Goal: Navigation & Orientation: Find specific page/section

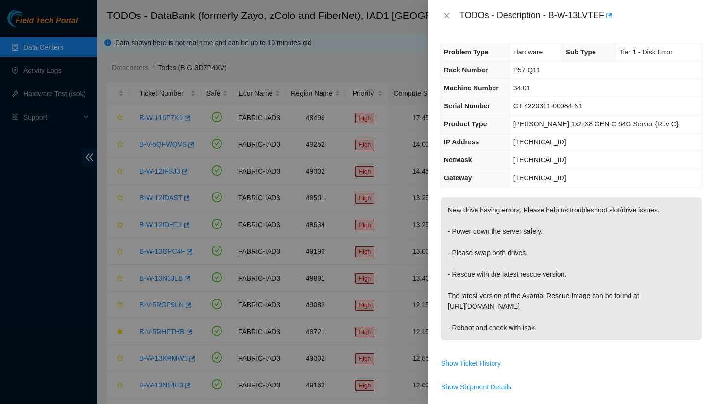
scroll to position [677, 0]
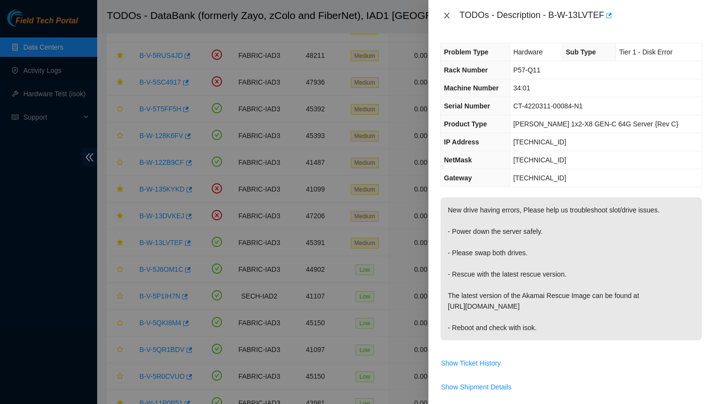
click at [449, 16] on icon "close" at bounding box center [447, 16] width 8 height 8
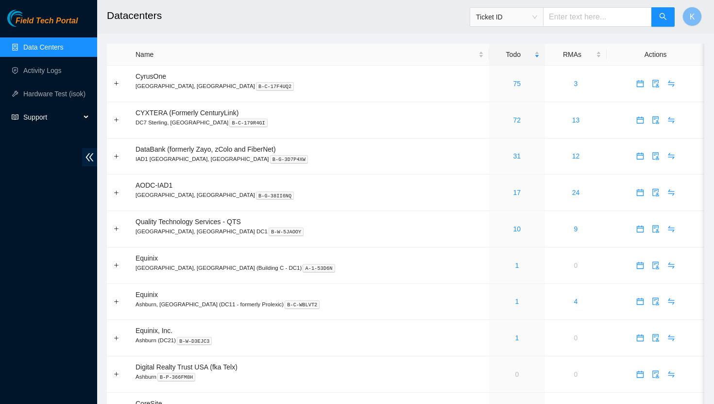
click at [86, 119] on div "Support" at bounding box center [48, 116] width 97 height 19
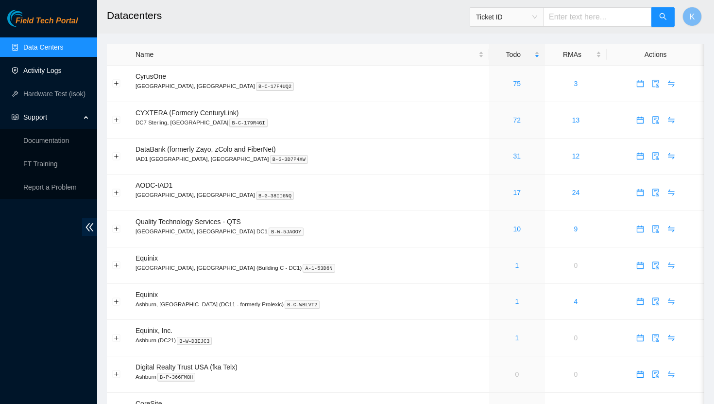
click at [49, 68] on link "Activity Logs" at bounding box center [42, 71] width 38 height 8
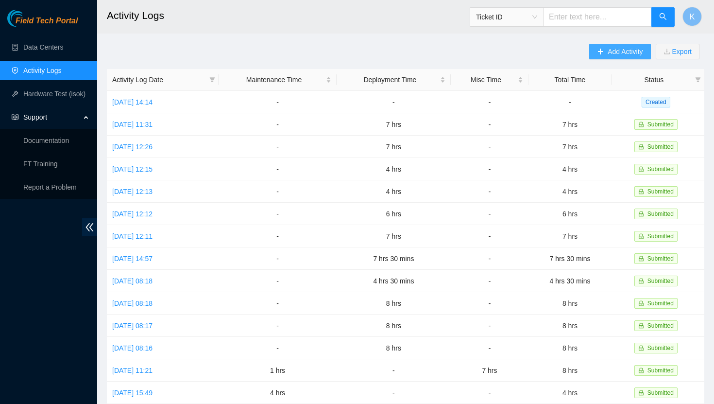
click at [602, 56] on button "Add Activity" at bounding box center [619, 52] width 61 height 16
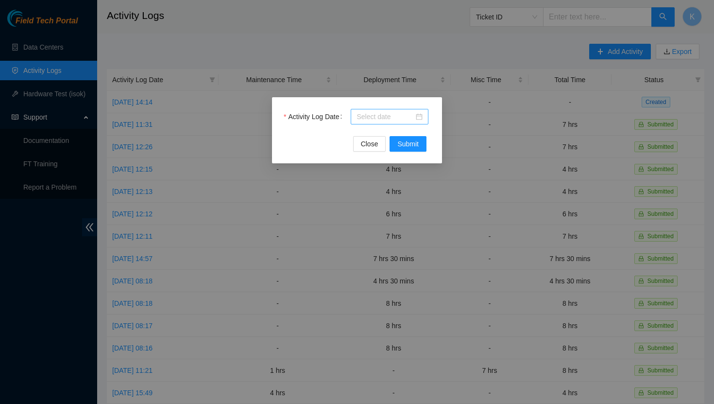
click at [422, 118] on div at bounding box center [390, 116] width 66 height 11
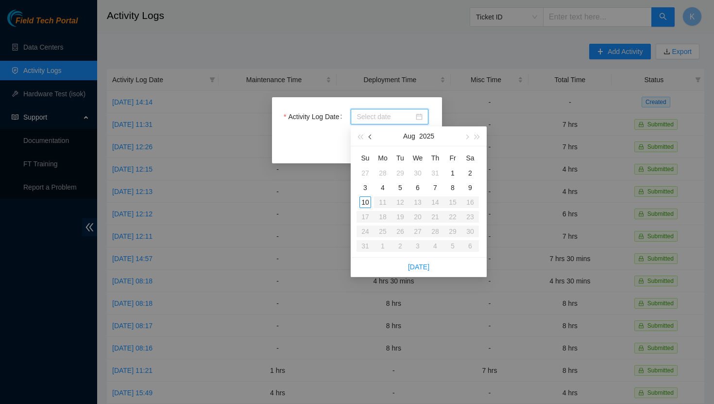
click at [372, 137] on span "button" at bounding box center [371, 137] width 5 height 5
type input "[DATE]"
click at [420, 219] on div "25" at bounding box center [418, 217] width 12 height 12
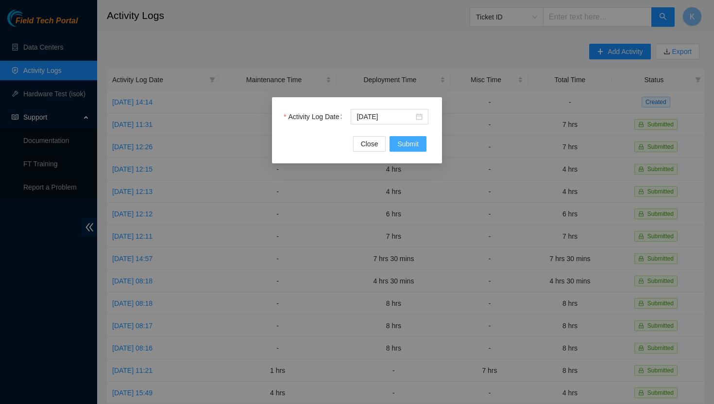
click at [406, 143] on span "Submit" at bounding box center [407, 143] width 21 height 11
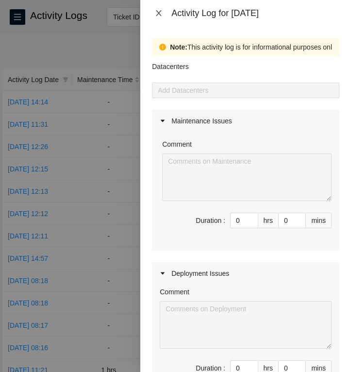
click at [159, 13] on icon "close" at bounding box center [158, 13] width 5 height 6
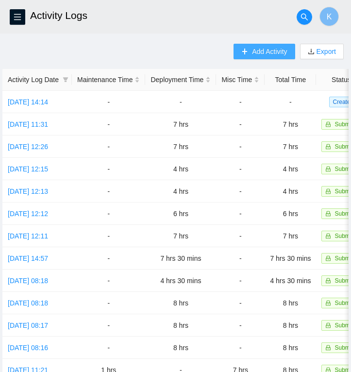
click at [248, 53] on button "Add Activity" at bounding box center [264, 52] width 61 height 16
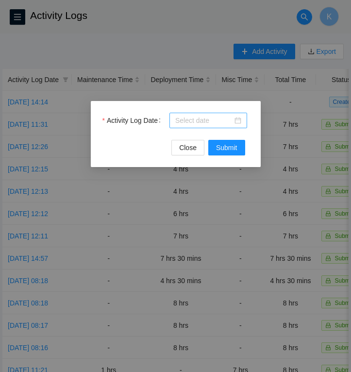
click at [240, 119] on div at bounding box center [208, 120] width 66 height 11
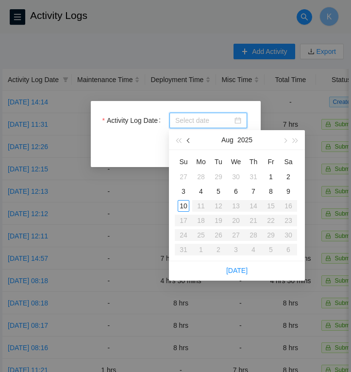
click at [189, 139] on span "button" at bounding box center [189, 140] width 5 height 5
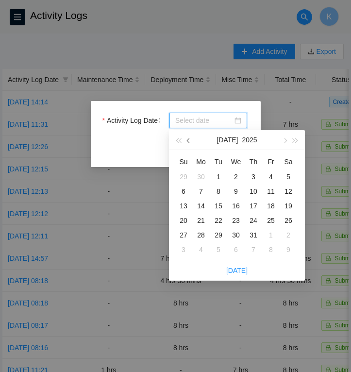
click at [189, 139] on span "button" at bounding box center [189, 140] width 5 height 5
type input "[DATE]"
click at [257, 221] on div "26" at bounding box center [254, 221] width 12 height 12
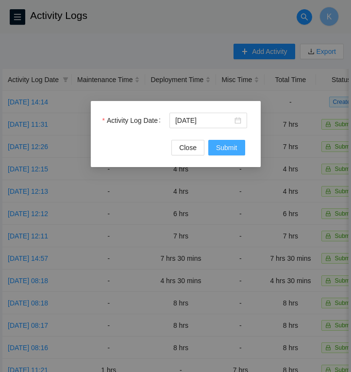
click at [227, 149] on span "Submit" at bounding box center [226, 147] width 21 height 11
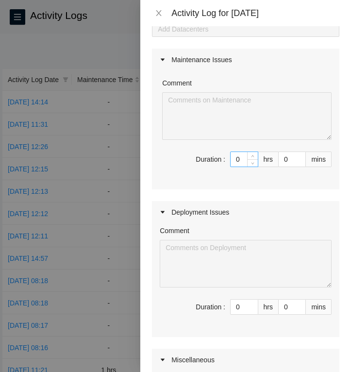
scroll to position [73, 0]
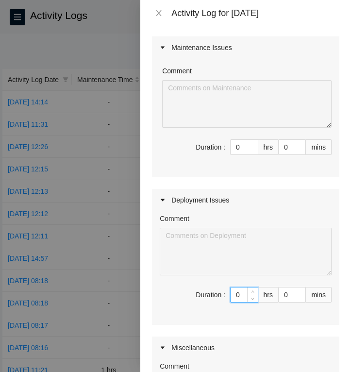
click at [246, 292] on input "0" at bounding box center [244, 295] width 27 height 15
type input "8"
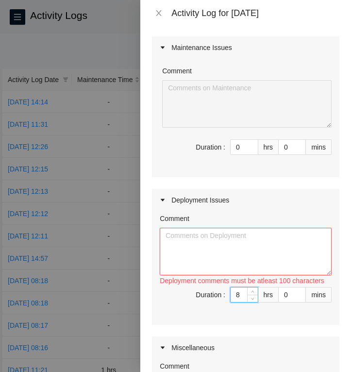
type input "8"
click at [193, 237] on textarea "Comment" at bounding box center [246, 252] width 172 height 48
paste textarea "Prepped, ran, & managed fiber for these racks: P77-Q12 P77-Q9 P77-Q10 P77-Q11 P…"
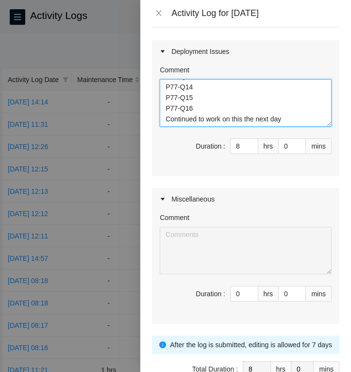
scroll to position [280, 0]
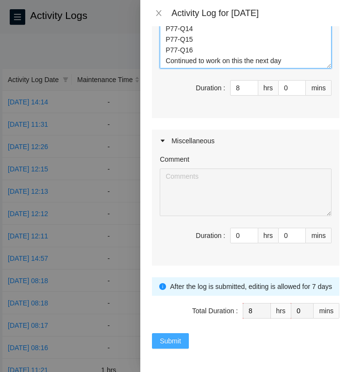
type textarea "Prepped, ran, & managed fiber for these racks: P77-Q12 P77-Q9 P77-Q10 P77-Q11 P…"
click at [170, 343] on span "Submit" at bounding box center [170, 341] width 21 height 11
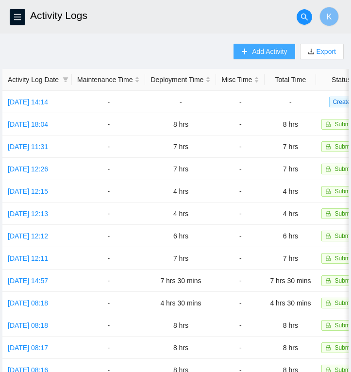
click at [247, 50] on button "Add Activity" at bounding box center [264, 52] width 61 height 16
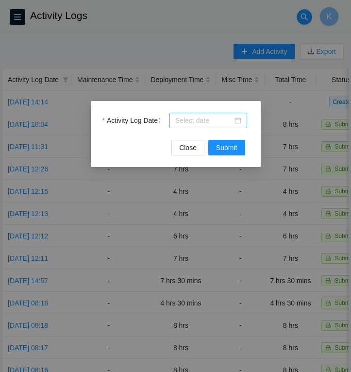
click at [238, 120] on div at bounding box center [208, 120] width 66 height 11
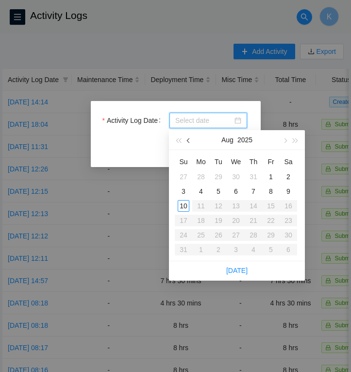
click at [189, 141] on span "button" at bounding box center [189, 140] width 5 height 5
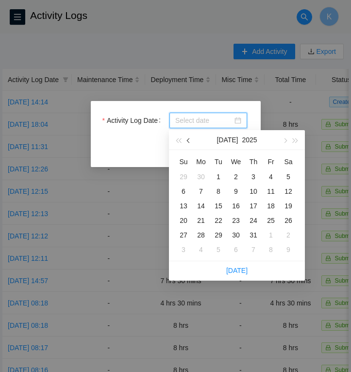
click at [189, 141] on span "button" at bounding box center [189, 140] width 5 height 5
type input "[DATE]"
click at [273, 220] on div "27" at bounding box center [271, 221] width 12 height 12
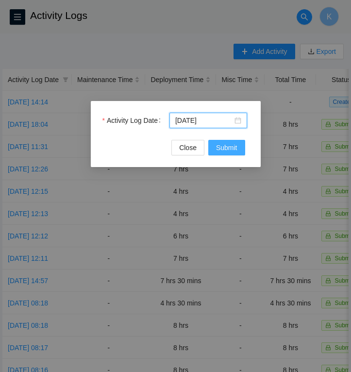
click at [225, 146] on span "Submit" at bounding box center [226, 147] width 21 height 11
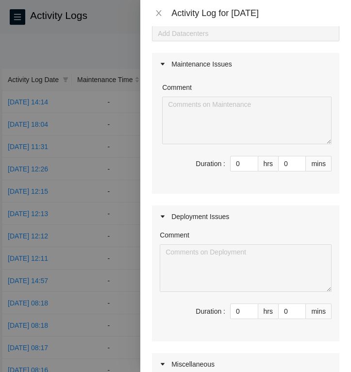
scroll to position [81, 0]
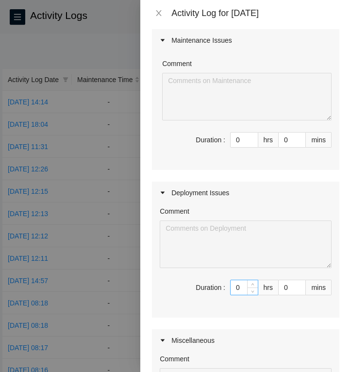
click at [243, 290] on input "0" at bounding box center [244, 287] width 27 height 15
type input "8"
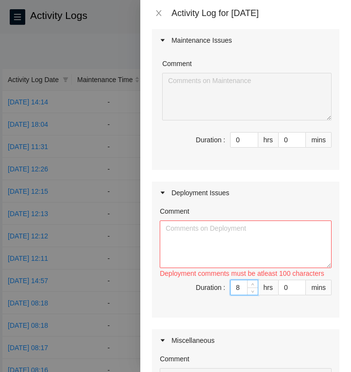
type input "8"
click at [177, 229] on textarea "Comment" at bounding box center [246, 245] width 172 height 48
paste textarea "Prepped and ran fiber for these racks: P73-Q9 P73-Q10 P73-Q11 P73-Q12 P73-Q13 P…"
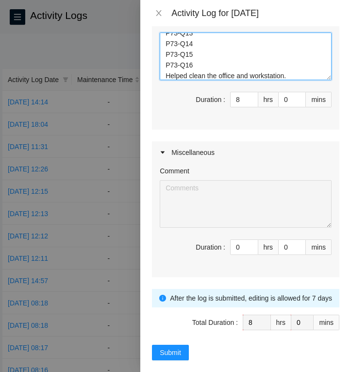
scroll to position [280, 0]
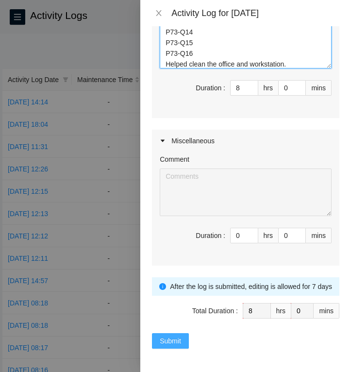
type textarea "Prepped and ran fiber for these racks: P73-Q9 P73-Q10 P73-Q11 P73-Q12 P73-Q13 P…"
click at [175, 343] on span "Submit" at bounding box center [170, 341] width 21 height 11
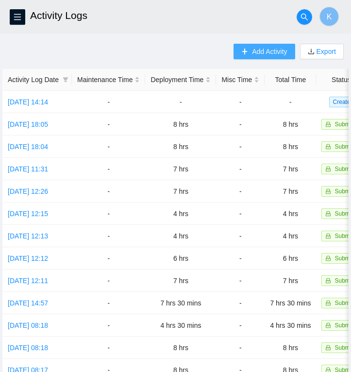
click at [242, 49] on icon "plus" at bounding box center [244, 51] width 7 height 7
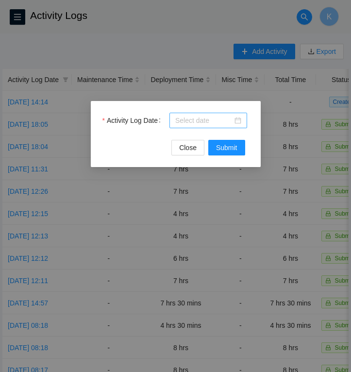
click at [241, 121] on div at bounding box center [208, 120] width 66 height 11
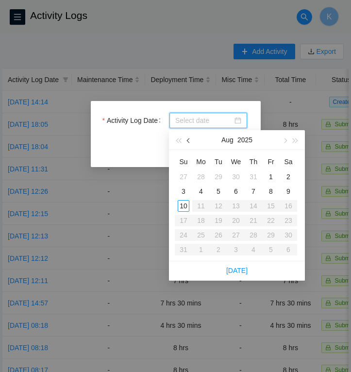
click at [190, 139] on span "button" at bounding box center [189, 140] width 5 height 5
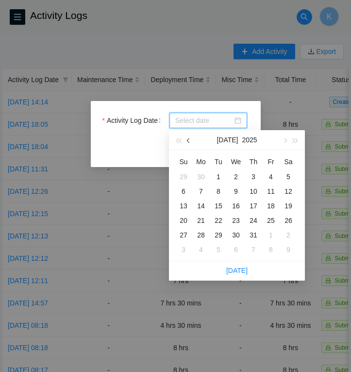
click at [190, 139] on span "button" at bounding box center [189, 140] width 5 height 5
type input "[DATE]"
click at [288, 221] on div "28" at bounding box center [289, 221] width 12 height 12
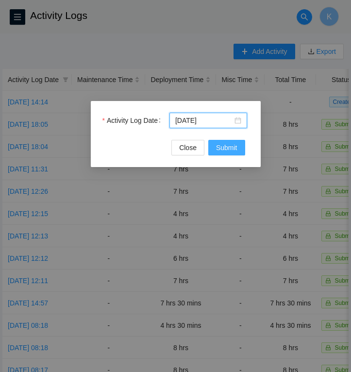
click at [223, 148] on span "Submit" at bounding box center [226, 147] width 21 height 11
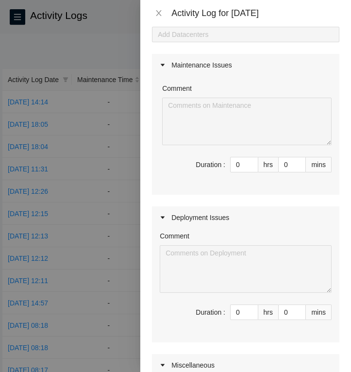
scroll to position [62, 0]
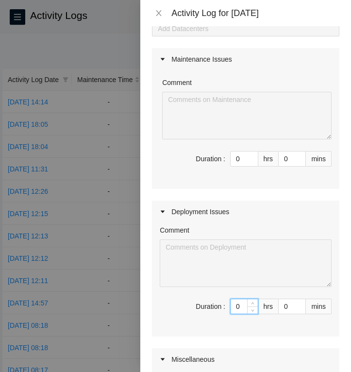
click at [245, 311] on input "0" at bounding box center [244, 306] width 27 height 15
type input "5"
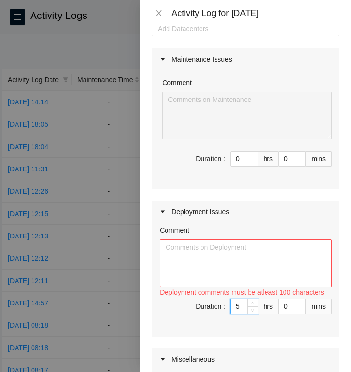
type input "5"
click at [237, 252] on textarea "Comment" at bounding box center [246, 264] width 172 height 48
paste textarea "Managed fiber for these racks: P73-Q9 P73-Q10 P73-Q11 P73-Q12 P73-Q13 P73-Q14 P…"
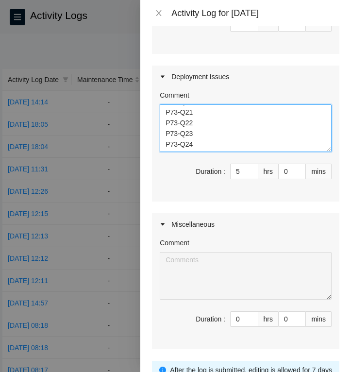
scroll to position [280, 0]
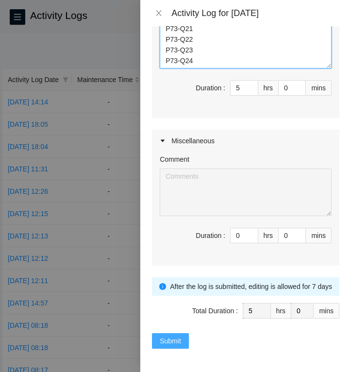
type textarea "Managed fiber for these racks: P73-Q9 P73-Q10 P73-Q11 P73-Q12 P73-Q13 P73-Q14 P…"
click at [181, 342] on span "Submit" at bounding box center [170, 341] width 21 height 11
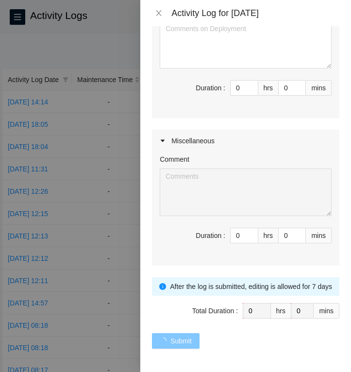
scroll to position [0, 0]
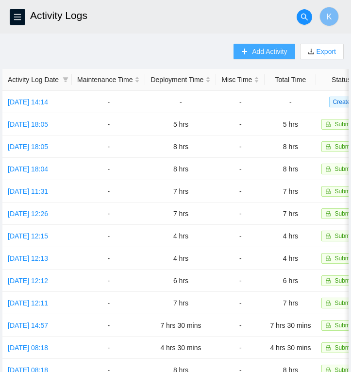
click at [259, 50] on span "Add Activity" at bounding box center [269, 51] width 35 height 11
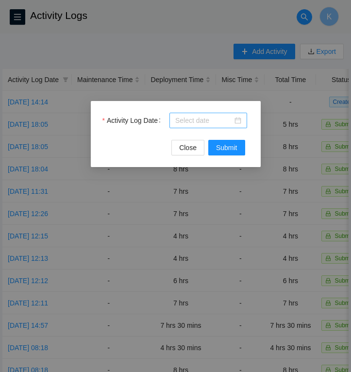
click at [239, 118] on div at bounding box center [208, 120] width 66 height 11
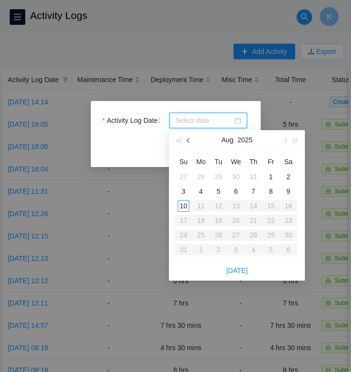
click at [192, 141] on button "button" at bounding box center [189, 139] width 11 height 19
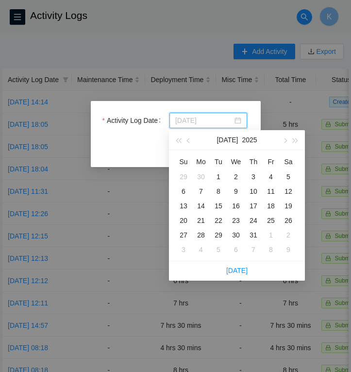
type input "[DATE]"
click at [188, 137] on button "button" at bounding box center [189, 139] width 11 height 19
type input "[DATE]"
click at [187, 232] on div "29" at bounding box center [184, 235] width 12 height 12
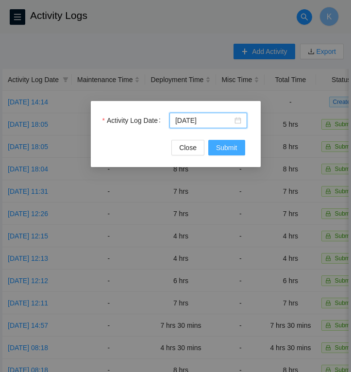
click at [221, 145] on span "Submit" at bounding box center [226, 147] width 21 height 11
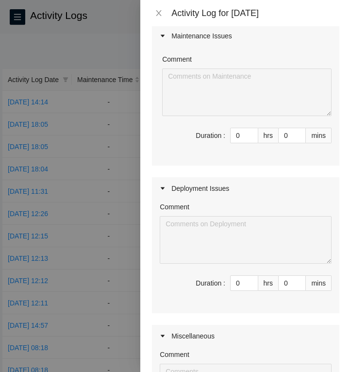
scroll to position [89, 0]
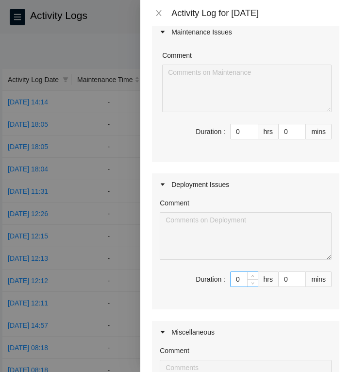
click at [243, 279] on input "0" at bounding box center [244, 279] width 27 height 15
type input "5"
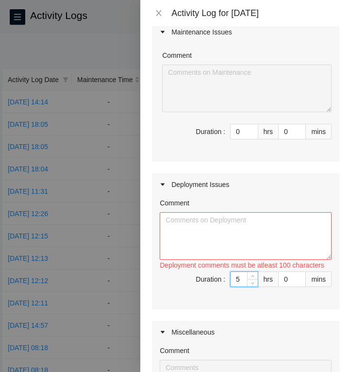
type input "5"
click at [198, 224] on textarea "Comment" at bounding box center [246, 236] width 172 height 48
paste textarea "Ran and managed fiber for these racks: P73-Q17 P73-Q18 P73-Q19 P73-Q20 P73-Q21 …"
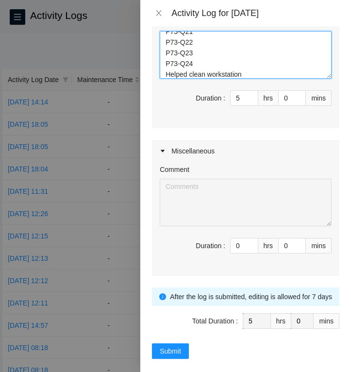
scroll to position [280, 0]
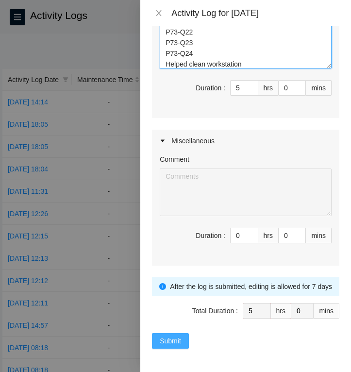
type textarea "Ran and managed fiber for these racks: P73-Q17 P73-Q18 P73-Q19 P73-Q20 P73-Q21 …"
click at [160, 339] on span "Submit" at bounding box center [170, 341] width 21 height 11
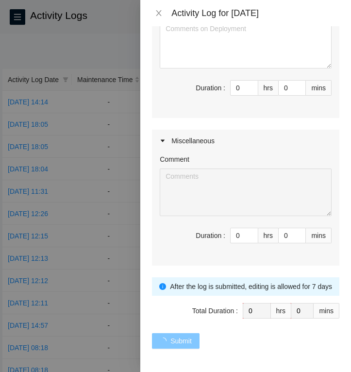
scroll to position [0, 0]
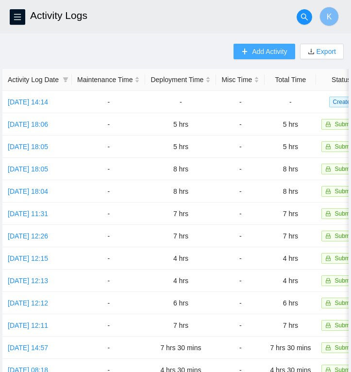
click at [259, 53] on span "Add Activity" at bounding box center [269, 51] width 35 height 11
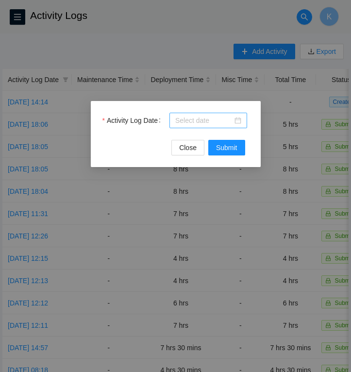
click at [240, 123] on div at bounding box center [208, 120] width 66 height 11
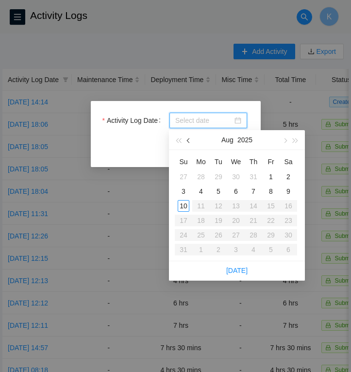
click at [187, 138] on button "button" at bounding box center [189, 139] width 11 height 19
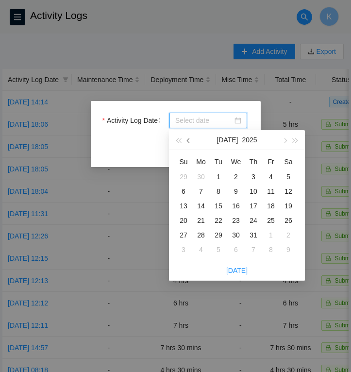
click at [190, 138] on button "button" at bounding box center [189, 139] width 11 height 19
type input "[DATE]"
click at [205, 238] on div "30" at bounding box center [201, 235] width 12 height 12
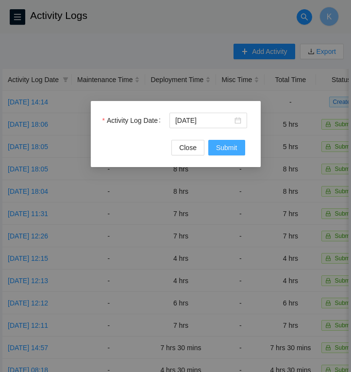
click at [221, 149] on span "Submit" at bounding box center [226, 147] width 21 height 11
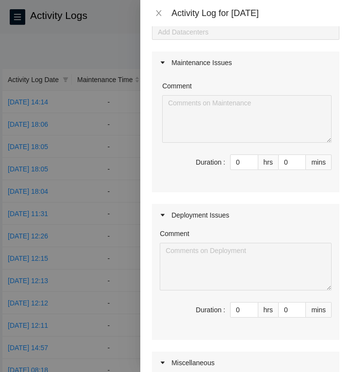
scroll to position [65, 0]
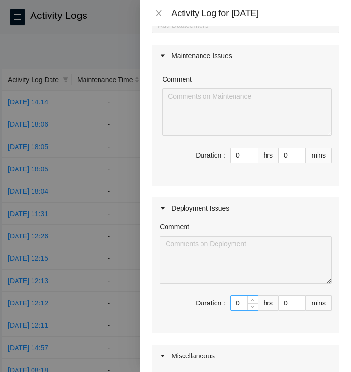
click at [243, 305] on input "0" at bounding box center [244, 303] width 27 height 15
type input "8"
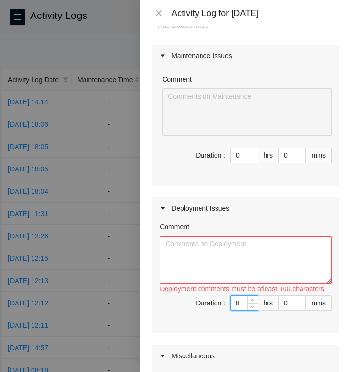
type input "8"
click at [181, 244] on textarea "Comment" at bounding box center [246, 260] width 172 height 48
paste textarea "Prepped, ran, & managed fiber for these racks: P53-Q17 P53-Q18 P53-Q19 P53-Q20 …"
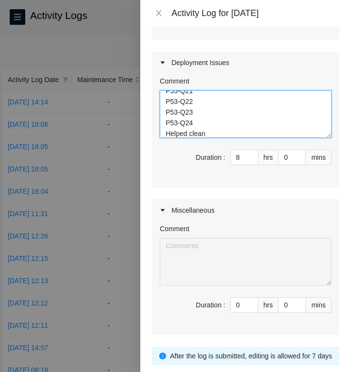
scroll to position [280, 0]
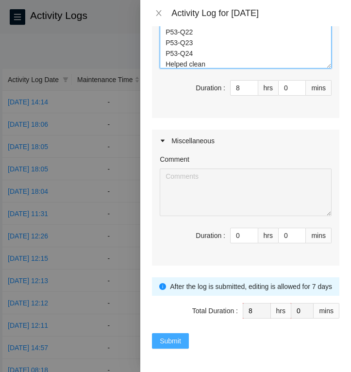
type textarea "Prepped, ran, & managed fiber for these racks: P53-Q17 P53-Q18 P53-Q19 P53-Q20 …"
click at [175, 338] on span "Submit" at bounding box center [170, 341] width 21 height 11
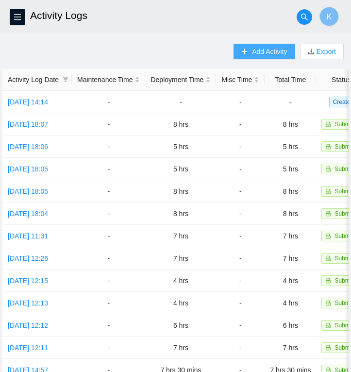
click at [275, 55] on span "Add Activity" at bounding box center [269, 51] width 35 height 11
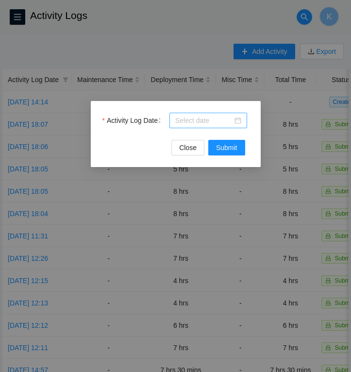
click at [238, 121] on div at bounding box center [208, 120] width 66 height 11
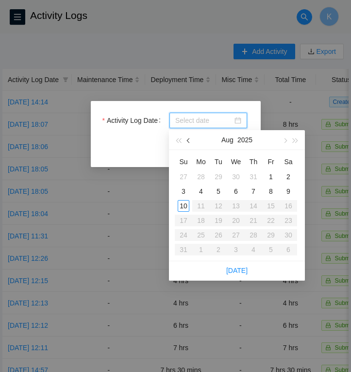
click at [192, 138] on button "button" at bounding box center [189, 139] width 11 height 19
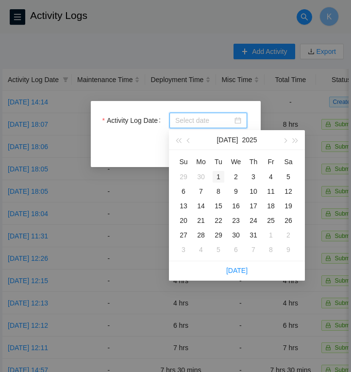
type input "[DATE]"
click at [220, 175] on div "1" at bounding box center [219, 177] width 12 height 12
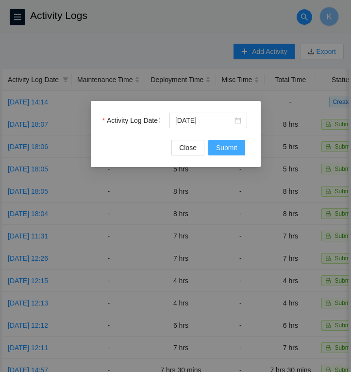
click at [225, 146] on span "Submit" at bounding box center [226, 147] width 21 height 11
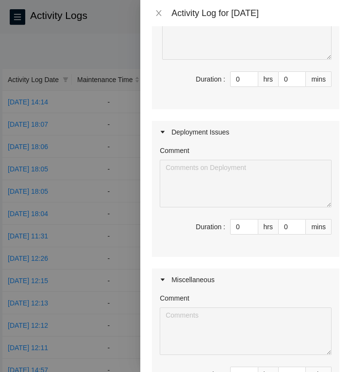
scroll to position [163, 0]
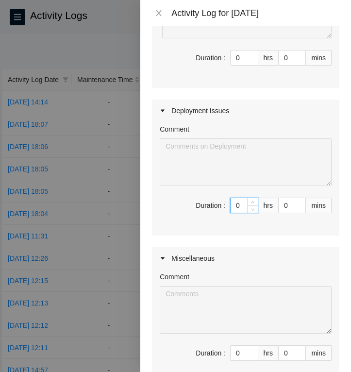
click at [241, 208] on input "0" at bounding box center [244, 205] width 27 height 15
type input "8"
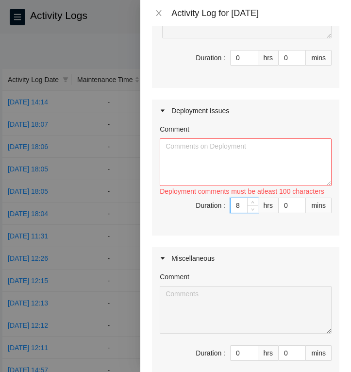
type input "8"
click at [173, 145] on textarea "Comment" at bounding box center [246, 162] width 172 height 48
paste textarea "Prepped and ran fiber for these racks: P57-Q17 P57-Q18 P57-Q19 P57-Q20 P57-Q21 …"
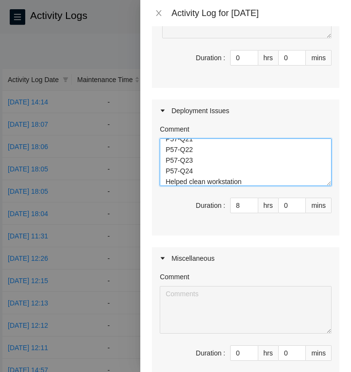
scroll to position [280, 0]
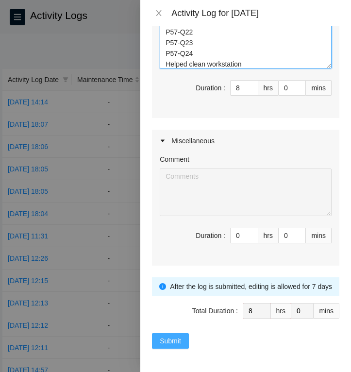
type textarea "Prepped and ran fiber for these racks: P57-Q17 P57-Q18 P57-Q19 P57-Q20 P57-Q21 …"
click at [171, 344] on span "Submit" at bounding box center [170, 341] width 21 height 11
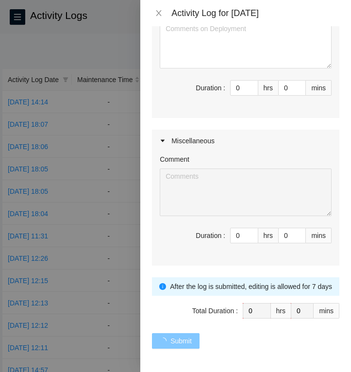
scroll to position [0, 0]
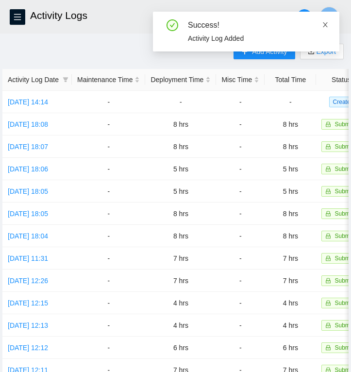
click at [327, 23] on icon "close" at bounding box center [325, 24] width 7 height 7
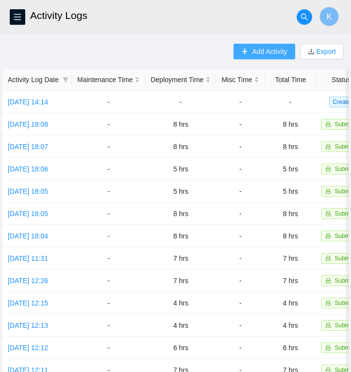
click at [263, 52] on span "Add Activity" at bounding box center [269, 51] width 35 height 11
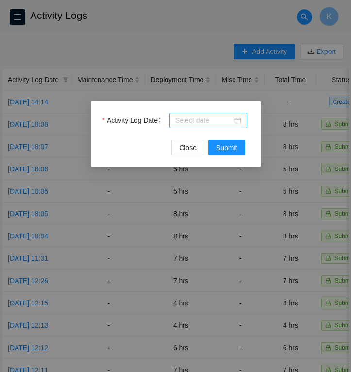
click at [240, 122] on div at bounding box center [208, 120] width 66 height 11
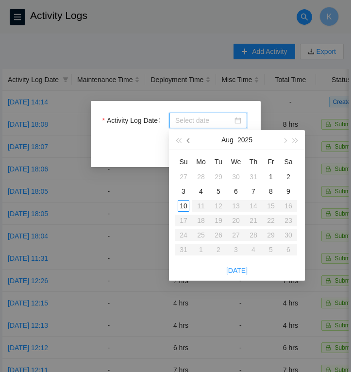
click at [188, 141] on span "button" at bounding box center [189, 140] width 5 height 5
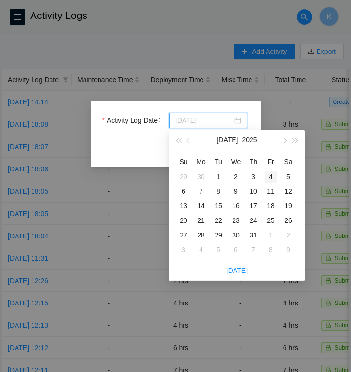
type input "[DATE]"
click at [272, 176] on div "4" at bounding box center [271, 177] width 12 height 12
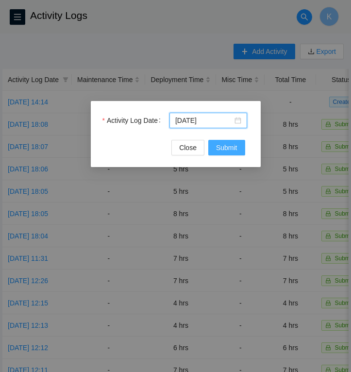
click at [231, 151] on span "Submit" at bounding box center [226, 147] width 21 height 11
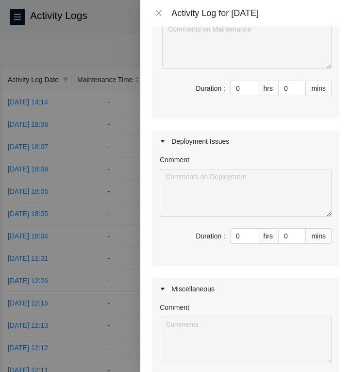
scroll to position [141, 0]
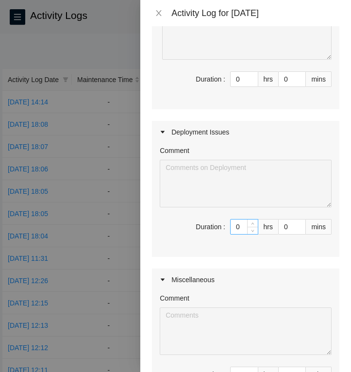
click at [243, 228] on input "0" at bounding box center [244, 227] width 27 height 15
type input "5"
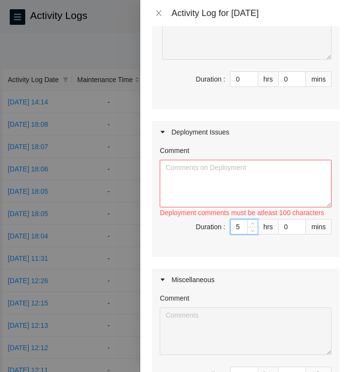
type input "5"
click at [184, 168] on textarea "Comment" at bounding box center [246, 184] width 172 height 48
paste textarea "Managed fiber for these racks: P57-Q17 P57-Q18 P57-Q19 P57-Q20 P57-Q21 P57-Q22 …"
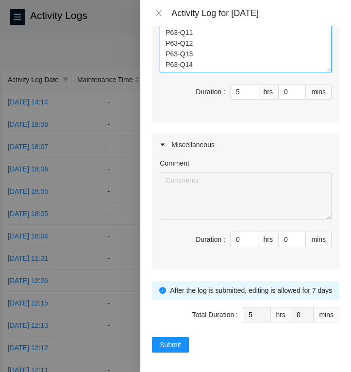
scroll to position [280, 0]
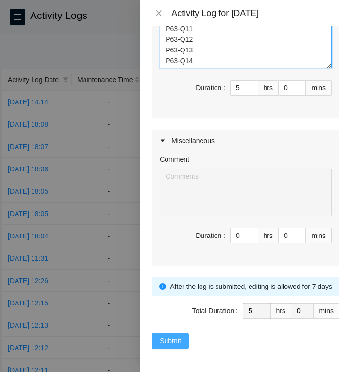
type textarea "Managed fiber for these racks: P57-Q17 P57-Q18 P57-Q19 P57-Q20 P57-Q21 P57-Q22 …"
click at [167, 343] on span "Submit" at bounding box center [170, 341] width 21 height 11
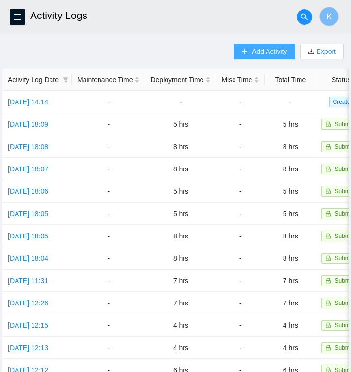
click at [271, 54] on span "Add Activity" at bounding box center [269, 51] width 35 height 11
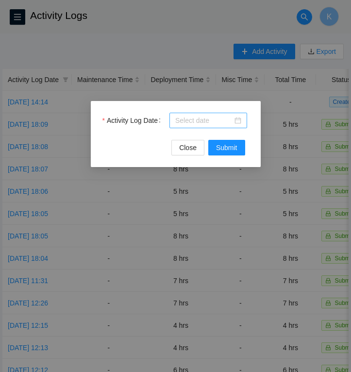
click at [242, 120] on div at bounding box center [209, 121] width 78 height 16
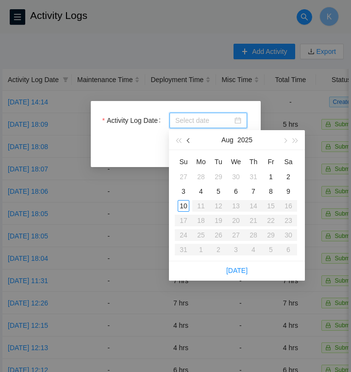
click at [192, 137] on button "button" at bounding box center [189, 139] width 11 height 19
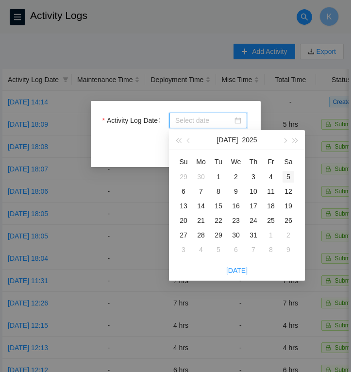
type input "[DATE]"
click at [286, 176] on div "5" at bounding box center [289, 177] width 12 height 12
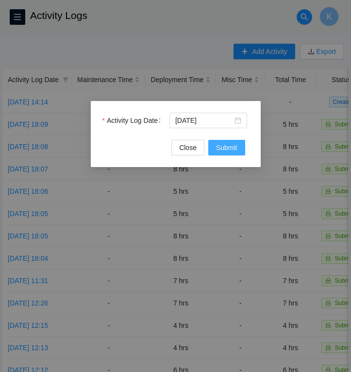
click at [225, 149] on span "Submit" at bounding box center [226, 147] width 21 height 11
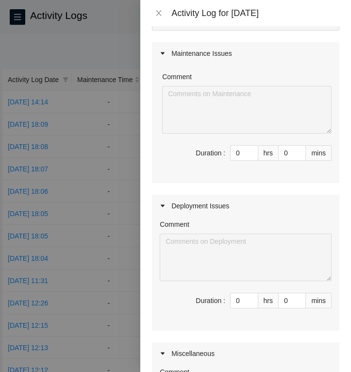
scroll to position [71, 0]
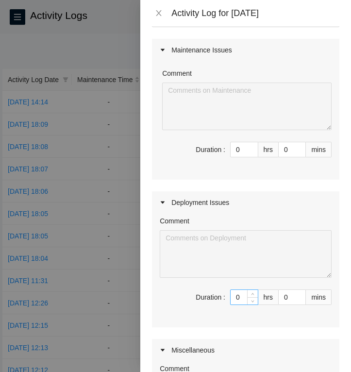
click at [243, 302] on input "0" at bounding box center [244, 297] width 27 height 15
type input "5"
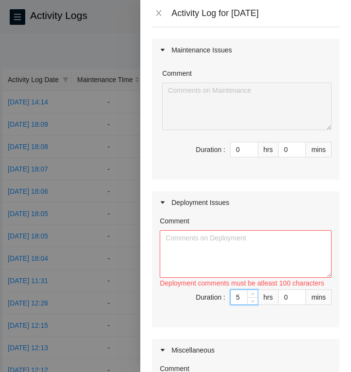
type input "5"
click at [184, 235] on textarea "Comment" at bounding box center [246, 254] width 172 height 48
paste textarea "Managed fiber for these racks: P63-Q7 P63-Q8 P63-Q9 P63-Q10 P63-Q11 P63-Q12 P63…"
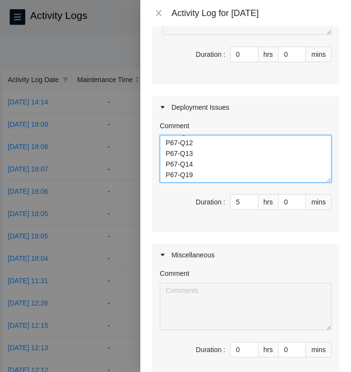
scroll to position [280, 0]
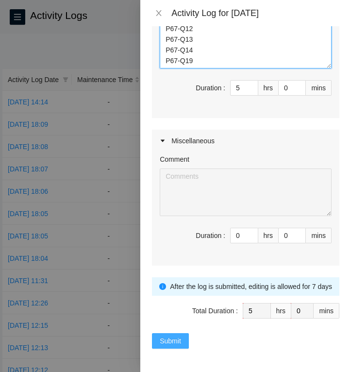
type textarea "Managed fiber for these racks: P63-Q7 P63-Q8 P63-Q9 P63-Q10 P63-Q11 P63-Q12 P63…"
click at [179, 338] on span "Submit" at bounding box center [170, 341] width 21 height 11
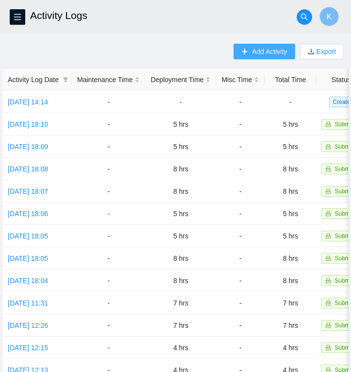
click at [256, 54] on span "Add Activity" at bounding box center [269, 51] width 35 height 11
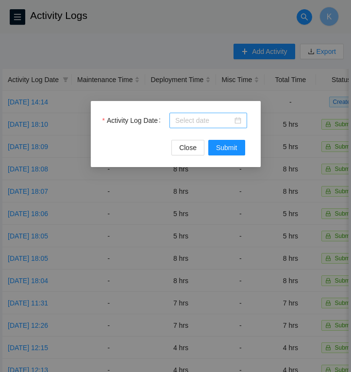
click at [236, 118] on div at bounding box center [208, 120] width 66 height 11
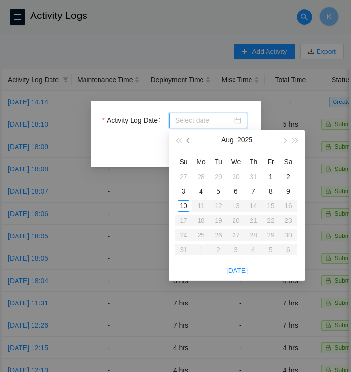
click at [189, 141] on span "button" at bounding box center [189, 140] width 5 height 5
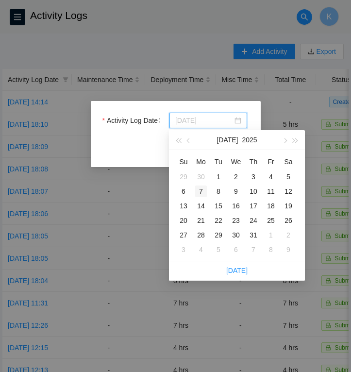
type input "[DATE]"
click at [200, 189] on div "7" at bounding box center [201, 192] width 12 height 12
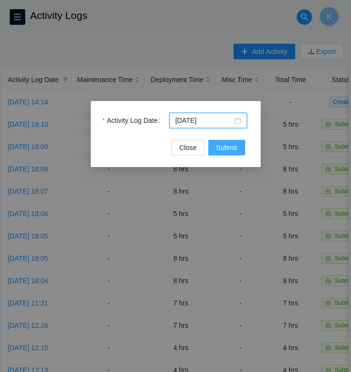
click at [220, 145] on span "Submit" at bounding box center [226, 147] width 21 height 11
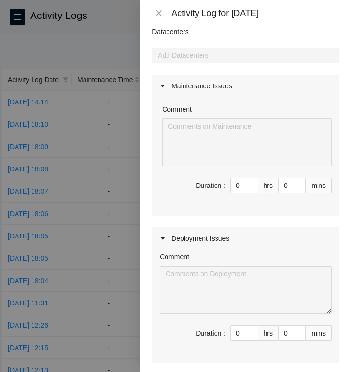
scroll to position [36, 0]
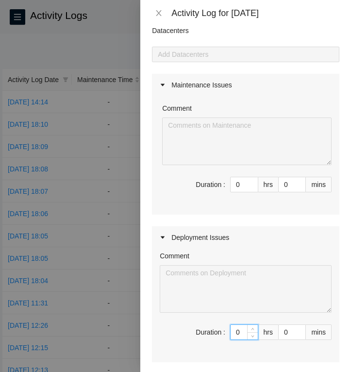
click at [241, 332] on input "0" at bounding box center [244, 332] width 27 height 15
type input "8"
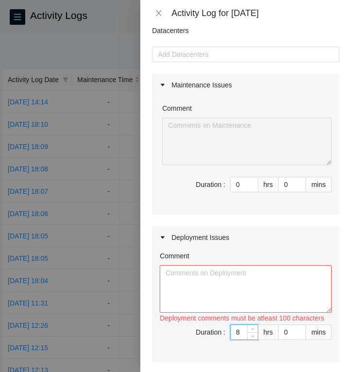
type input "8"
click at [185, 278] on textarea "Comment" at bounding box center [246, 289] width 172 height 48
paste textarea "Managed fiber for these racks: P67-Q7 P67-Q8 P67-Q9 P67-Q10 P67-Q11 P67-Q12 P67…"
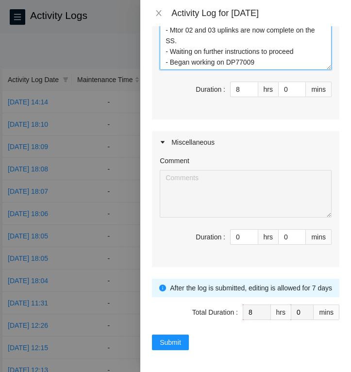
scroll to position [280, 0]
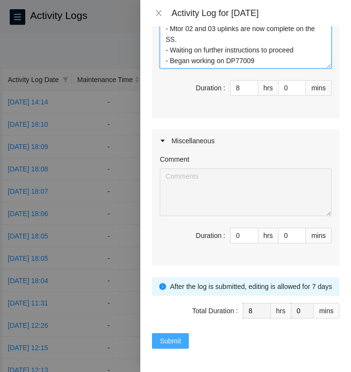
type textarea "Managed fiber for these racks: P67-Q7 P67-Q8 P67-Q9 P67-Q10 P67-Q11 P67-Q12 P67…"
click at [177, 342] on span "Submit" at bounding box center [170, 341] width 21 height 11
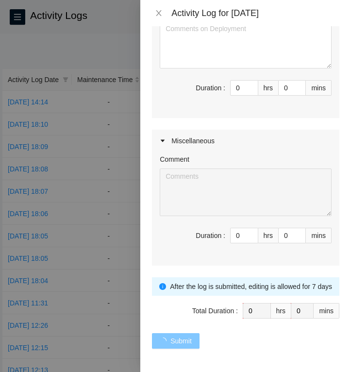
scroll to position [0, 0]
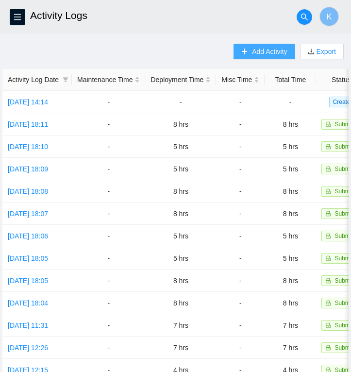
click at [245, 50] on icon "plus" at bounding box center [245, 51] width 0 height 5
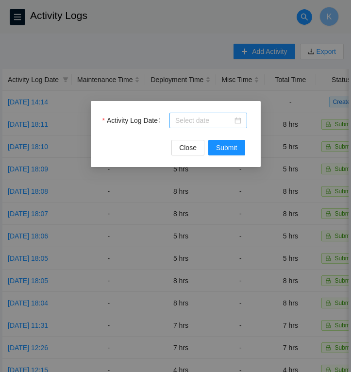
click at [238, 116] on div at bounding box center [208, 120] width 66 height 11
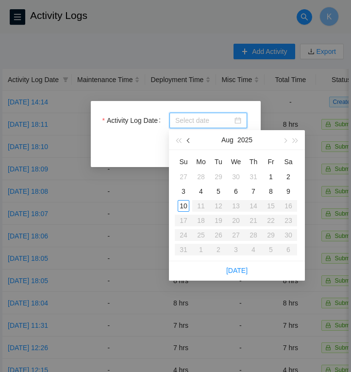
click at [190, 143] on button "button" at bounding box center [189, 139] width 11 height 19
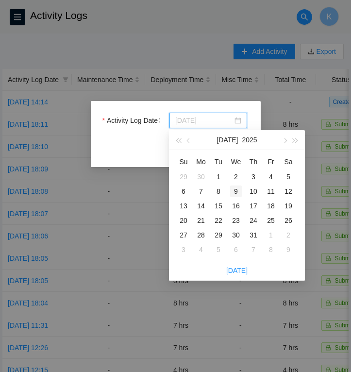
type input "[DATE]"
click at [237, 189] on div "9" at bounding box center [236, 192] width 12 height 12
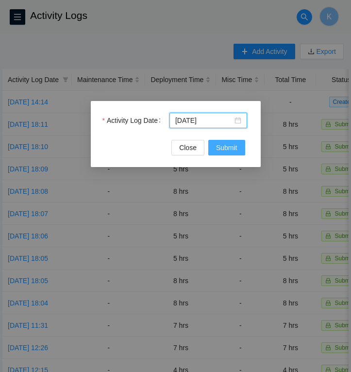
click at [225, 145] on span "Submit" at bounding box center [226, 147] width 21 height 11
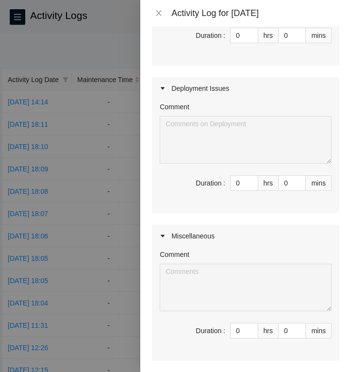
scroll to position [193, 0]
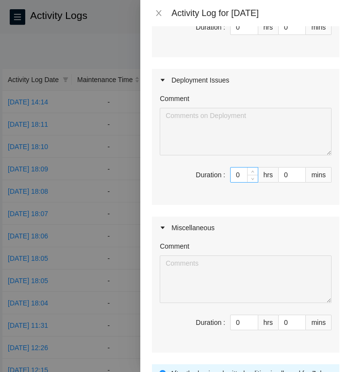
click at [240, 175] on input "0" at bounding box center [244, 175] width 27 height 15
type input "8"
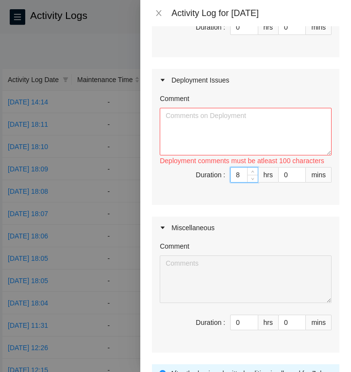
type input "8"
click at [204, 128] on textarea "Comment" at bounding box center [246, 132] width 172 height 48
paste textarea "Prepped, ran, and managed fiber for these racks: P67-Q8 2 R02 P67-Q9 3 R02 P67-…"
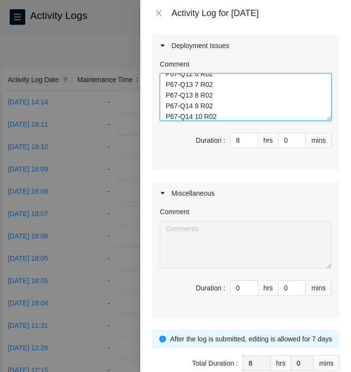
scroll to position [280, 0]
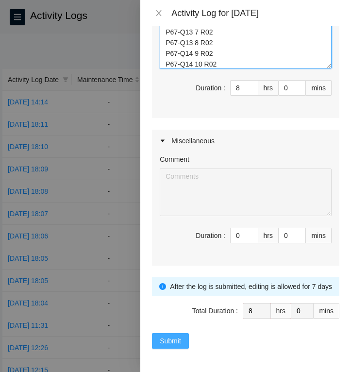
type textarea "Prepped, ran, and managed fiber for these racks: P67-Q8 2 R02 P67-Q9 3 R02 P67-…"
click at [171, 341] on span "Submit" at bounding box center [170, 341] width 21 height 11
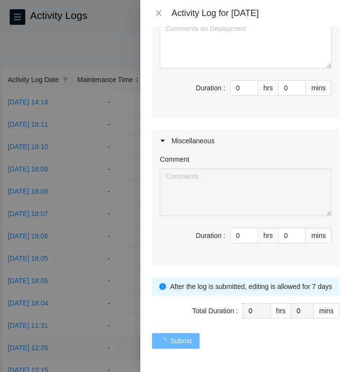
scroll to position [0, 0]
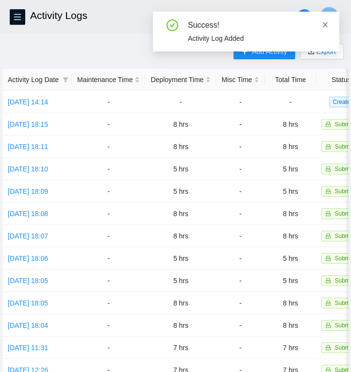
click at [328, 22] on icon "close" at bounding box center [325, 24] width 7 height 7
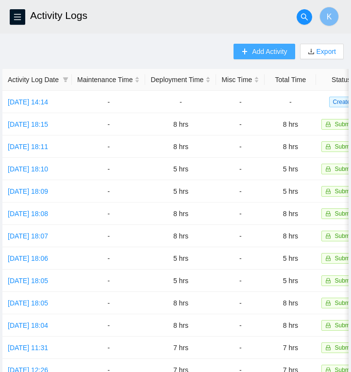
click at [241, 52] on icon "plus" at bounding box center [244, 51] width 7 height 7
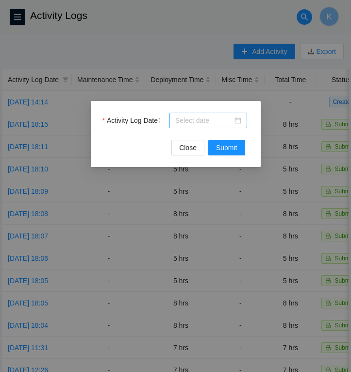
click at [236, 117] on div at bounding box center [208, 120] width 66 height 11
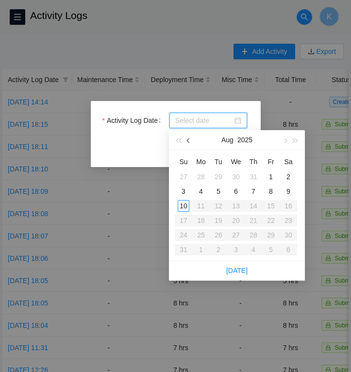
click at [189, 142] on span "button" at bounding box center [189, 140] width 5 height 5
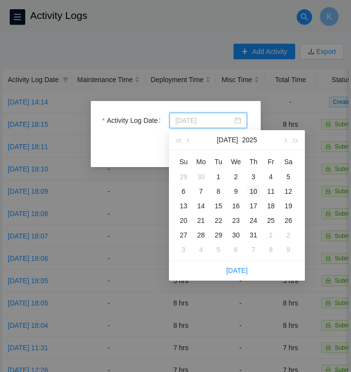
type input "[DATE]"
click at [256, 189] on div "10" at bounding box center [254, 192] width 12 height 12
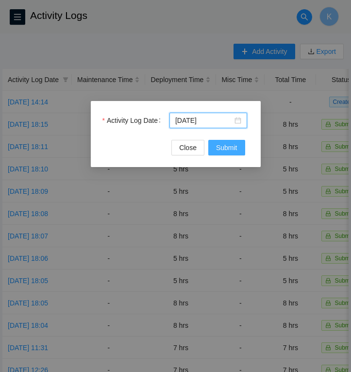
click at [232, 145] on span "Submit" at bounding box center [226, 147] width 21 height 11
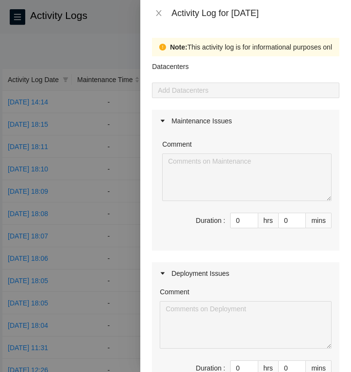
scroll to position [62, 0]
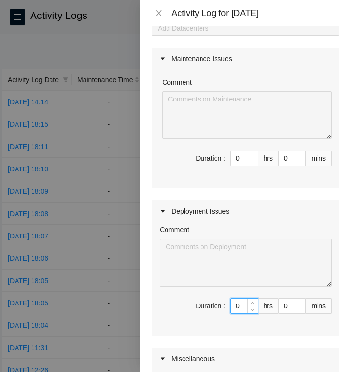
click at [241, 309] on input "0" at bounding box center [244, 306] width 27 height 15
type input "8"
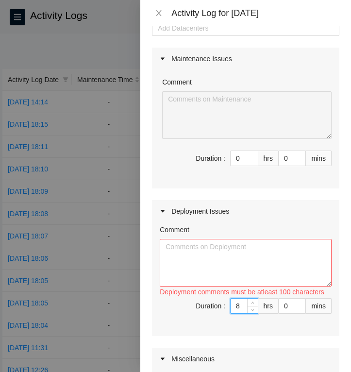
type input "8"
click at [214, 263] on textarea "Comment" at bounding box center [246, 263] width 172 height 48
paste textarea "Prepped, ran, and managed fiber for these racks: P67-Q7 1 P73-Q10 1 P73-Q10 2 P…"
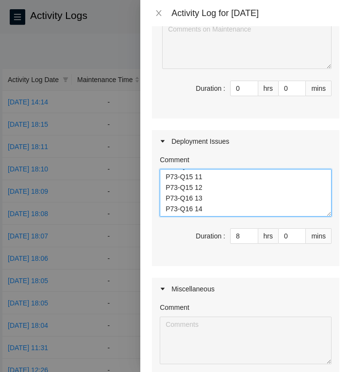
scroll to position [280, 0]
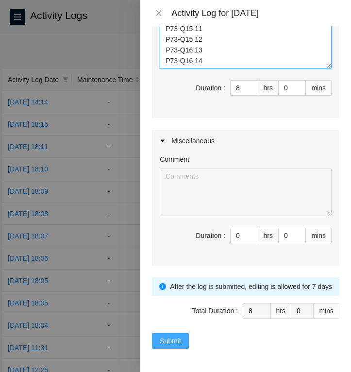
type textarea "Prepped, ran, and managed fiber for these racks: P67-Q7 1 P73-Q10 1 P73-Q10 2 P…"
click at [176, 343] on span "Submit" at bounding box center [170, 341] width 21 height 11
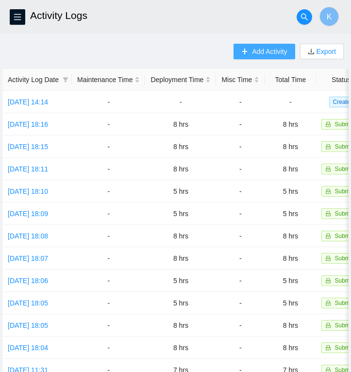
click at [243, 53] on icon "plus" at bounding box center [244, 51] width 7 height 7
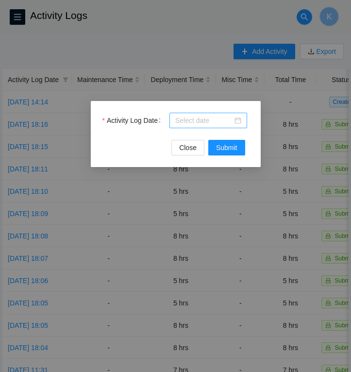
click at [238, 118] on div at bounding box center [208, 120] width 66 height 11
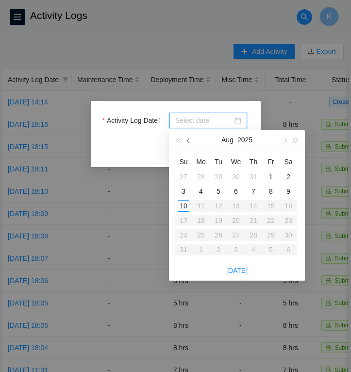
click at [190, 140] on span "button" at bounding box center [189, 140] width 5 height 5
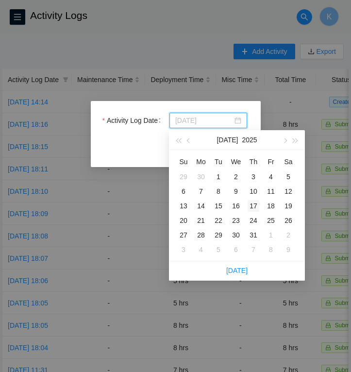
type input "[DATE]"
click at [257, 204] on div "17" at bounding box center [254, 206] width 12 height 12
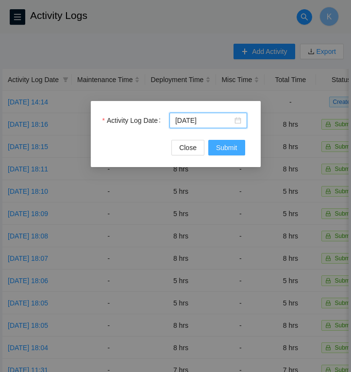
click at [219, 146] on span "Submit" at bounding box center [226, 147] width 21 height 11
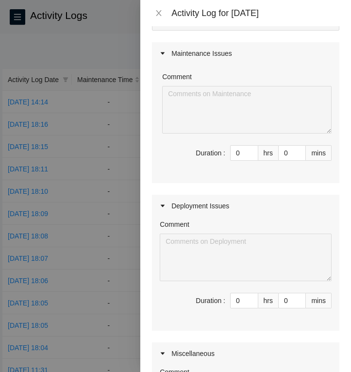
scroll to position [74, 0]
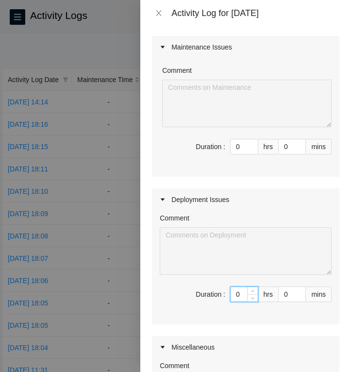
click at [244, 291] on input "0" at bounding box center [244, 294] width 27 height 15
type input "08"
type input "8"
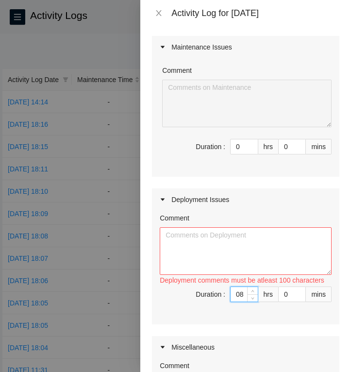
type input "0"
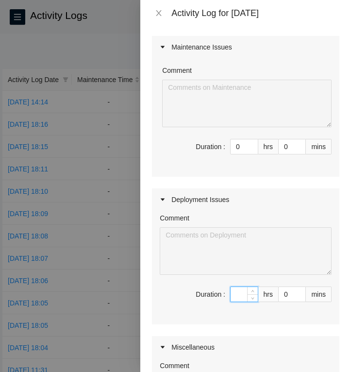
type input "8"
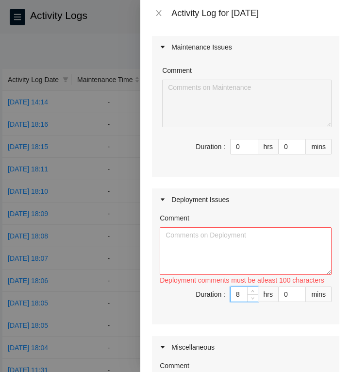
type input "8"
click at [174, 239] on textarea "Comment" at bounding box center [246, 251] width 172 height 48
paste textarea "Prepped, ran, and managed fiber for these racks: P53-Q17 P53-Q17 P53-Q18 P53-Q1…"
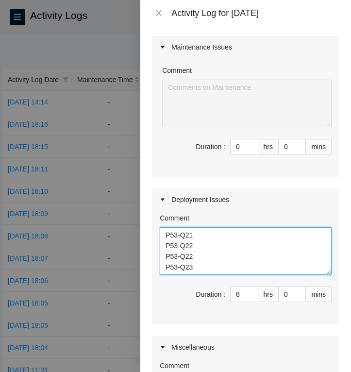
scroll to position [280, 0]
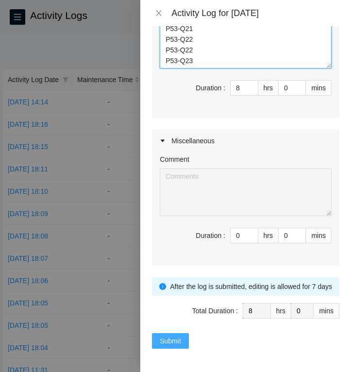
type textarea "Prepped, ran, and managed fiber for these racks: P53-Q17 P53-Q17 P53-Q18 P53-Q1…"
click at [176, 343] on span "Submit" at bounding box center [170, 341] width 21 height 11
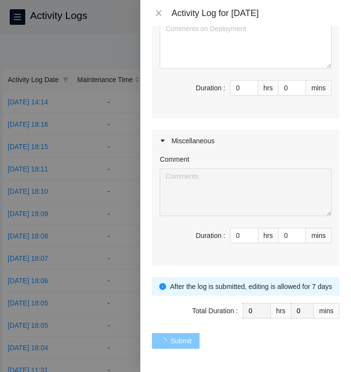
scroll to position [0, 0]
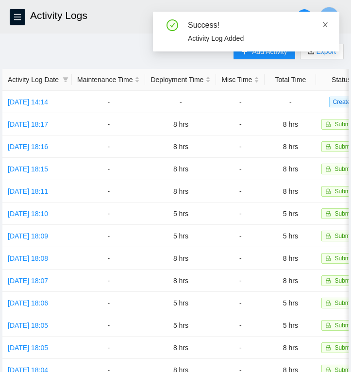
click at [324, 23] on icon "close" at bounding box center [325, 24] width 5 height 5
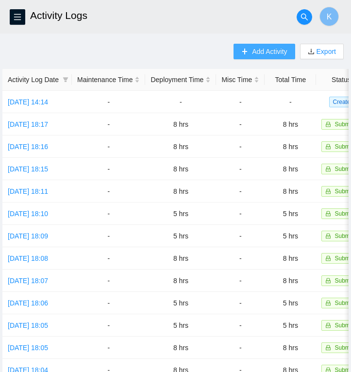
click at [268, 50] on span "Add Activity" at bounding box center [269, 51] width 35 height 11
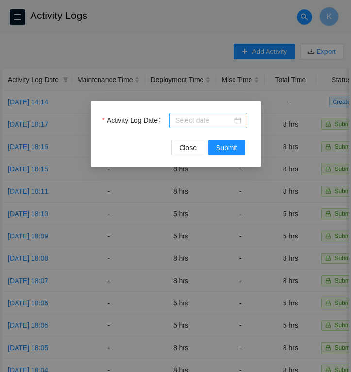
click at [239, 119] on div at bounding box center [208, 120] width 66 height 11
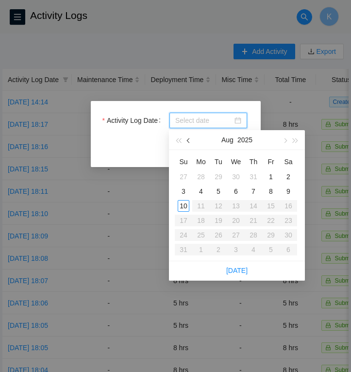
click at [186, 141] on button "button" at bounding box center [189, 139] width 11 height 19
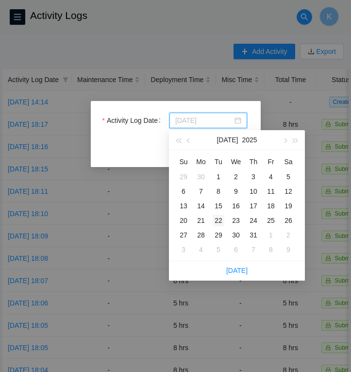
type input "[DATE]"
click at [223, 223] on div "22" at bounding box center [219, 221] width 12 height 12
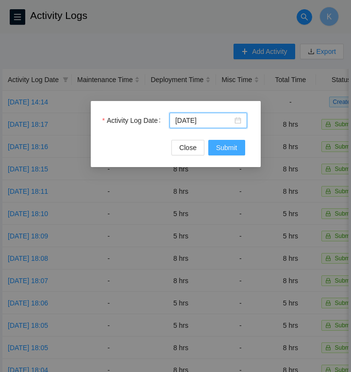
click at [230, 146] on span "Submit" at bounding box center [226, 147] width 21 height 11
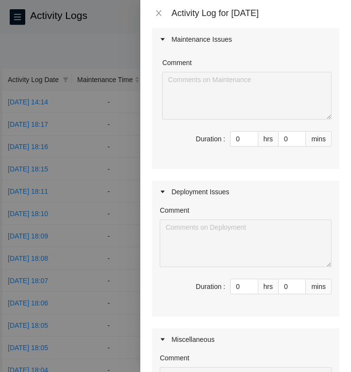
scroll to position [85, 0]
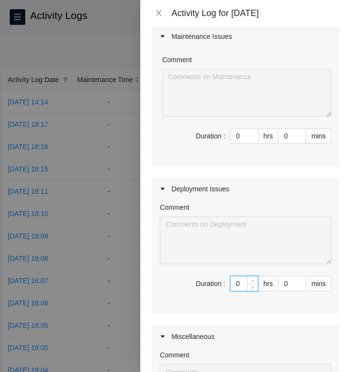
click at [241, 283] on input "0" at bounding box center [244, 283] width 27 height 15
type input "8"
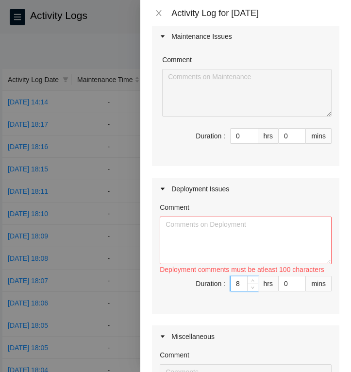
type input "8"
click at [171, 228] on textarea "Comment" at bounding box center [246, 241] width 172 height 48
paste textarea "Prepped, ran, and managed fiber for these racks: P44-Q8 P44-Q9 P44-Q10 P44-Q10 …"
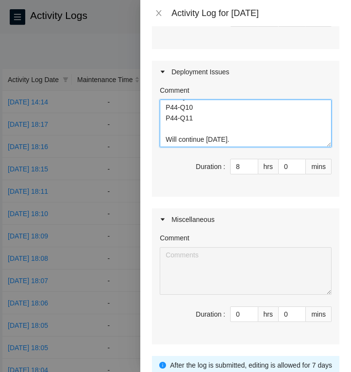
scroll to position [280, 0]
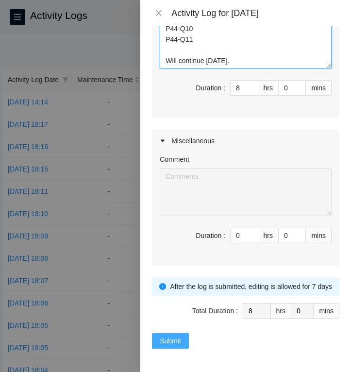
type textarea "Prepped, ran, and managed fiber for these racks: P44-Q8 P44-Q9 P44-Q10 P44-Q10 …"
click at [175, 341] on span "Submit" at bounding box center [170, 341] width 21 height 11
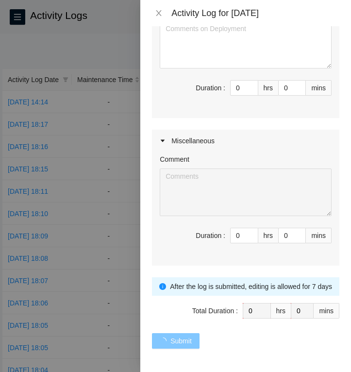
scroll to position [0, 0]
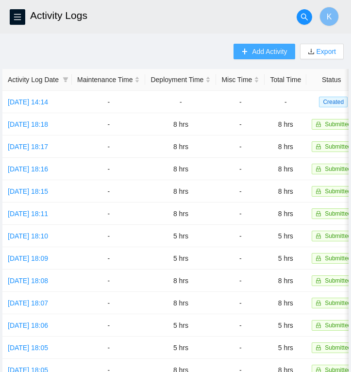
click at [252, 54] on span "Add Activity" at bounding box center [269, 51] width 35 height 11
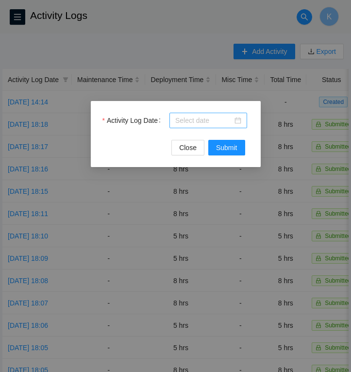
click at [238, 117] on div at bounding box center [208, 120] width 66 height 11
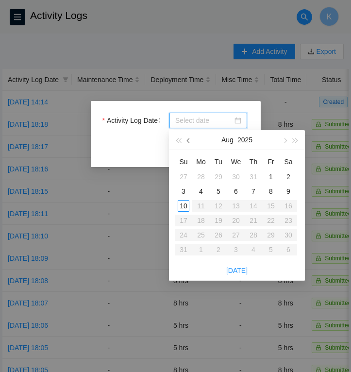
click at [188, 138] on span "button" at bounding box center [189, 140] width 5 height 5
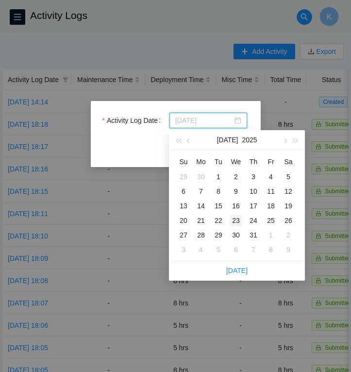
type input "[DATE]"
click at [237, 218] on div "23" at bounding box center [236, 221] width 12 height 12
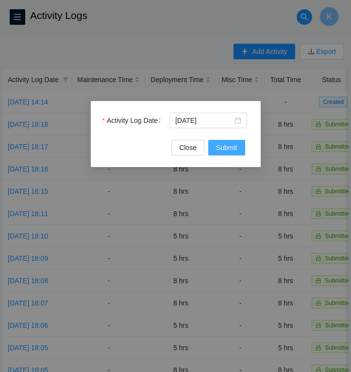
click at [220, 150] on span "Submit" at bounding box center [226, 147] width 21 height 11
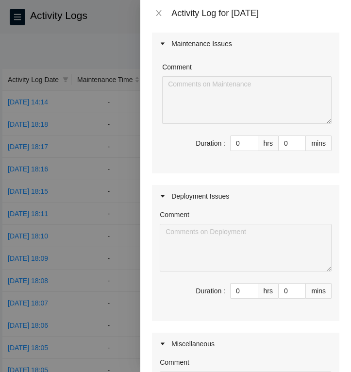
scroll to position [155, 0]
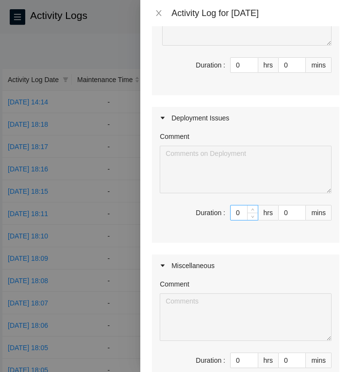
click at [244, 213] on input "0" at bounding box center [244, 213] width 27 height 15
type input "8"
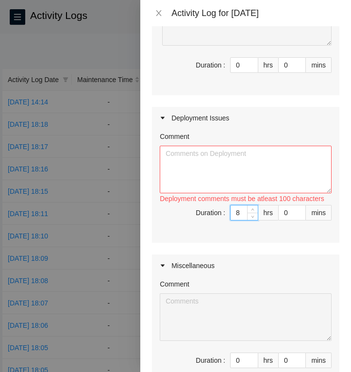
type input "8"
click at [183, 158] on textarea "Comment" at bounding box center [246, 170] width 172 height 48
paste textarea "Prepped, ran, and managed fiber for these racks: P44-Q11 P44-Q11 P44-Q11 P44-Q1…"
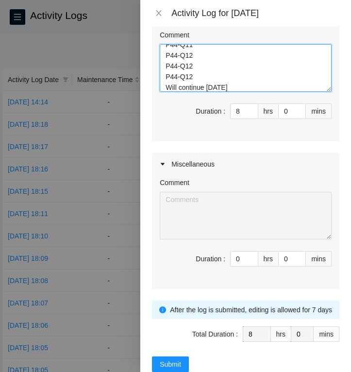
scroll to position [280, 0]
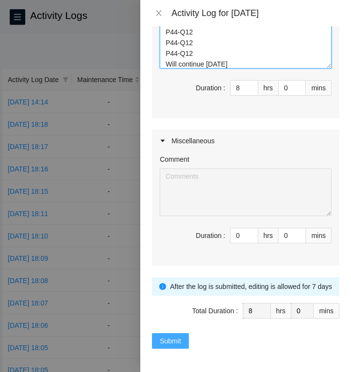
type textarea "Prepped, ran, and managed fiber for these racks: P44-Q11 P44-Q11 P44-Q11 P44-Q1…"
click at [179, 347] on button "Submit" at bounding box center [170, 341] width 37 height 16
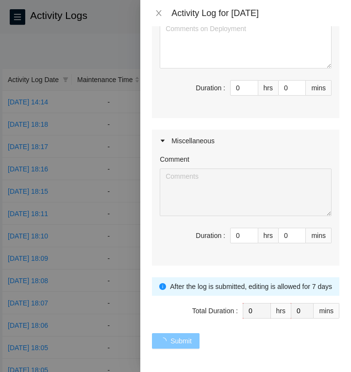
scroll to position [0, 0]
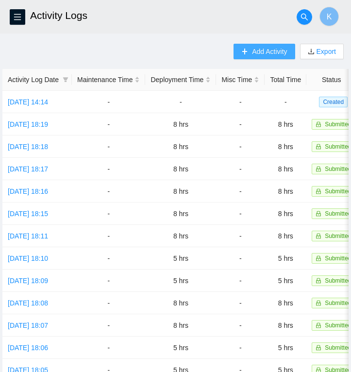
click at [252, 50] on span "Add Activity" at bounding box center [269, 51] width 35 height 11
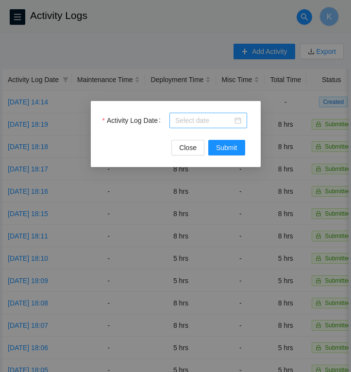
click at [238, 120] on div at bounding box center [208, 120] width 66 height 11
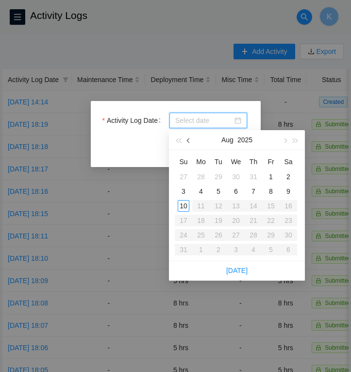
click at [188, 140] on span "button" at bounding box center [189, 140] width 5 height 5
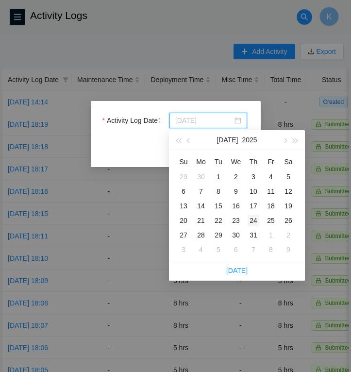
type input "[DATE]"
click at [256, 218] on div "24" at bounding box center [254, 221] width 12 height 12
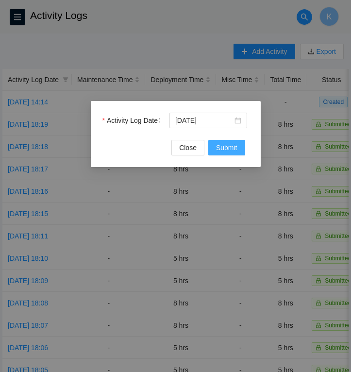
click at [221, 145] on span "Submit" at bounding box center [226, 147] width 21 height 11
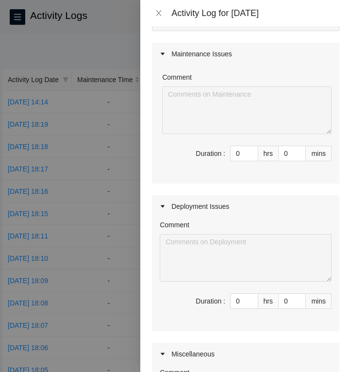
scroll to position [73, 0]
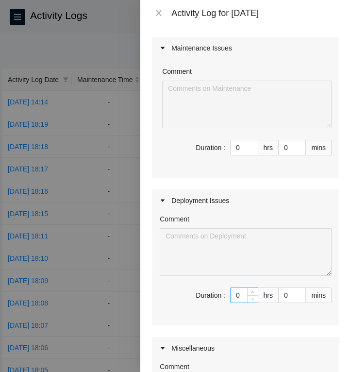
click at [242, 297] on input "0" at bounding box center [244, 295] width 27 height 15
type input "8"
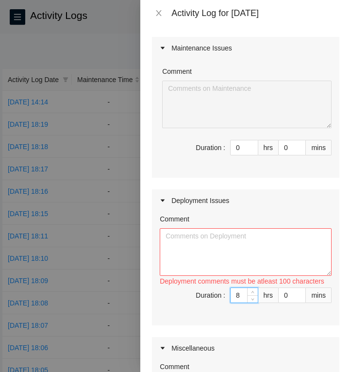
type input "8"
click at [172, 235] on textarea "Comment" at bounding box center [246, 252] width 172 height 48
paste textarea "Prepped, ran, and managed fiber for these racks: P44-Q12 P44-Q12 P44-Q13 P44-Q1…"
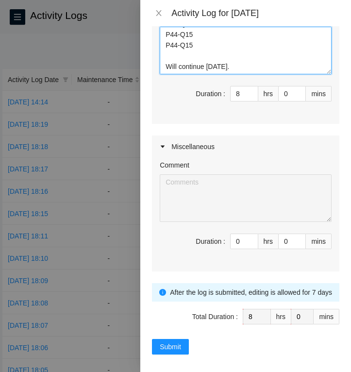
scroll to position [280, 0]
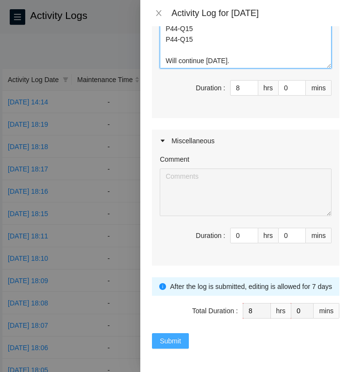
type textarea "Prepped, ran, and managed fiber for these racks: P44-Q12 P44-Q12 P44-Q13 P44-Q1…"
click at [176, 341] on span "Submit" at bounding box center [170, 341] width 21 height 11
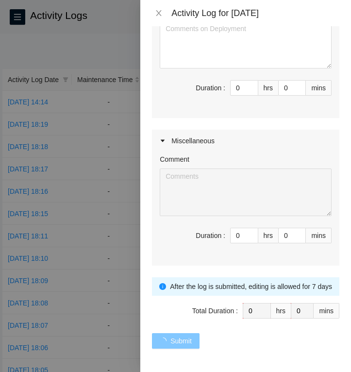
scroll to position [0, 0]
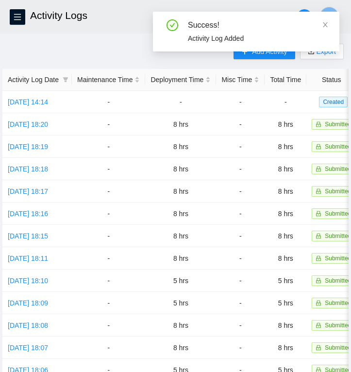
click at [248, 55] on div "Success! Activity Log Added" at bounding box center [246, 36] width 187 height 48
click at [327, 22] on icon "close" at bounding box center [325, 24] width 7 height 7
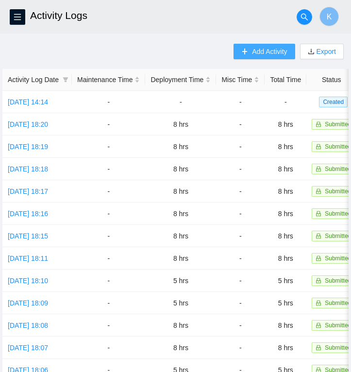
click at [261, 52] on span "Add Activity" at bounding box center [269, 51] width 35 height 11
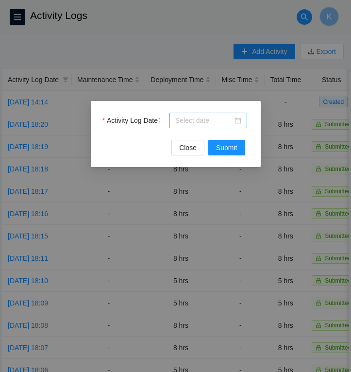
click at [241, 124] on div at bounding box center [208, 120] width 66 height 11
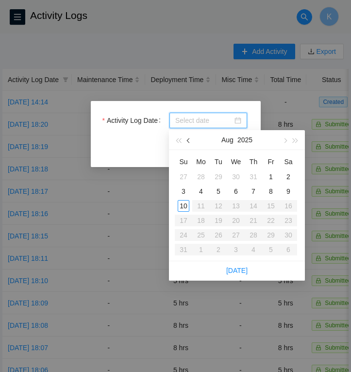
click at [189, 140] on span "button" at bounding box center [189, 140] width 5 height 5
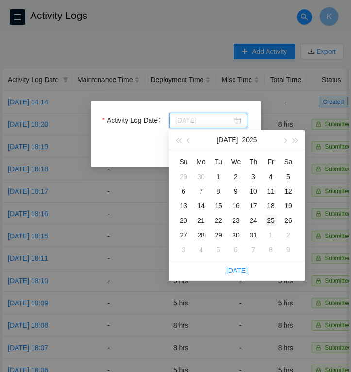
type input "[DATE]"
click at [270, 220] on div "25" at bounding box center [271, 221] width 12 height 12
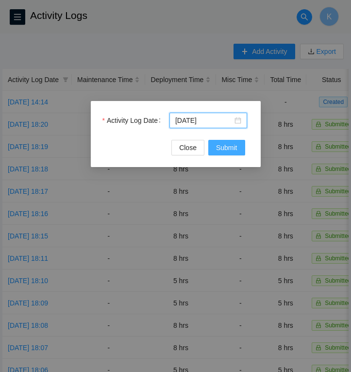
click at [225, 150] on span "Submit" at bounding box center [226, 147] width 21 height 11
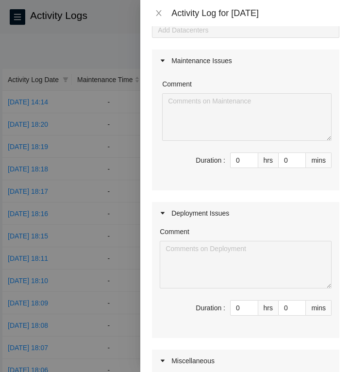
scroll to position [61, 0]
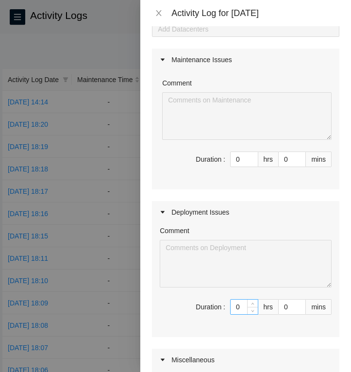
click at [243, 307] on input "0" at bounding box center [244, 307] width 27 height 15
type input "8"
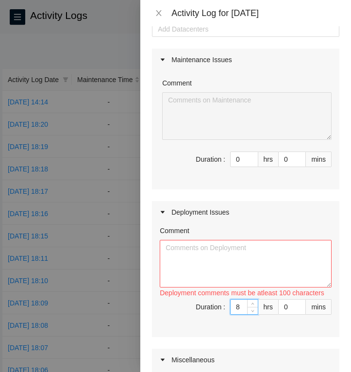
type input "8"
click at [183, 247] on textarea "Comment" at bounding box center [246, 264] width 172 height 48
paste textarea "Prepped, ran, and managed fiber for these racks: P44-Q16 P44-Q16 P44-Q16 P44-Q1…"
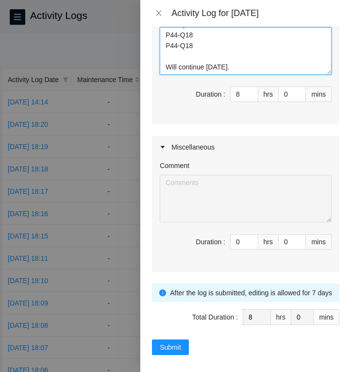
scroll to position [280, 0]
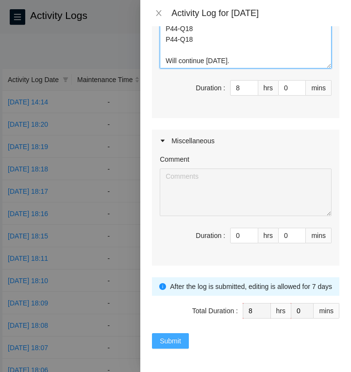
type textarea "Prepped, ran, and managed fiber for these racks: P44-Q16 P44-Q16 P44-Q16 P44-Q1…"
click at [177, 344] on span "Submit" at bounding box center [170, 341] width 21 height 11
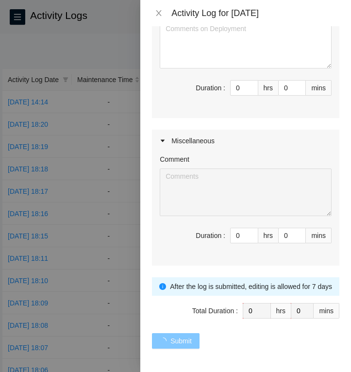
scroll to position [0, 0]
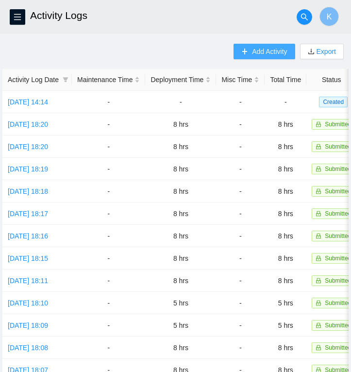
click at [252, 54] on span "Add Activity" at bounding box center [269, 51] width 35 height 11
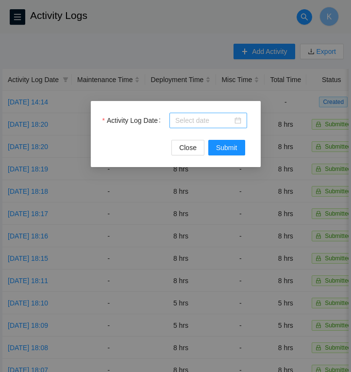
click at [240, 118] on div at bounding box center [208, 120] width 66 height 11
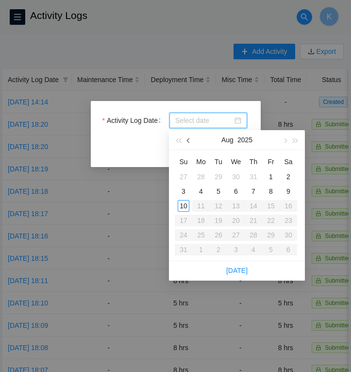
click at [187, 140] on span "button" at bounding box center [189, 140] width 5 height 5
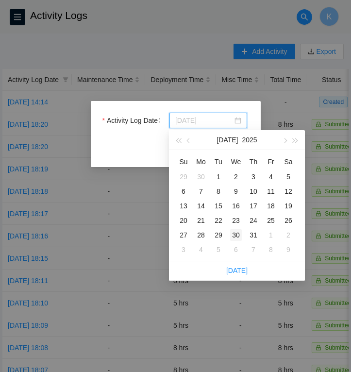
type input "[DATE]"
click at [237, 234] on div "30" at bounding box center [236, 235] width 12 height 12
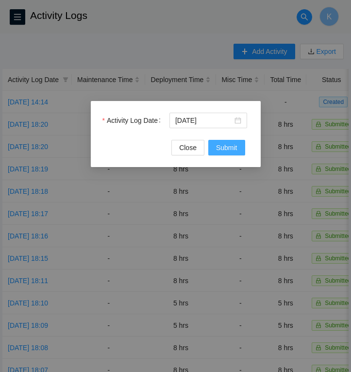
click at [226, 146] on span "Submit" at bounding box center [226, 147] width 21 height 11
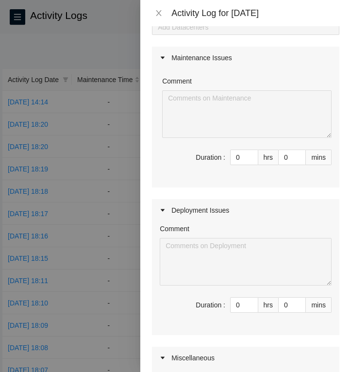
scroll to position [78, 0]
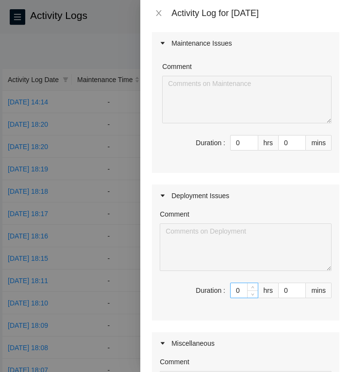
click at [244, 292] on input "0" at bounding box center [244, 290] width 27 height 15
type input "8"
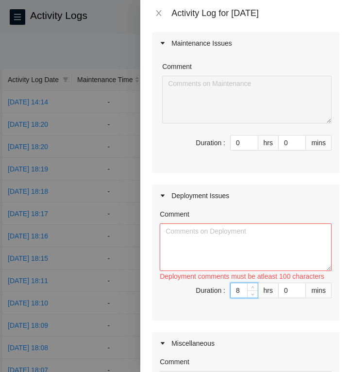
type input "8"
click at [194, 246] on textarea "Comment" at bounding box center [246, 247] width 172 height 48
click at [207, 235] on textarea "Comment" at bounding box center [246, 247] width 172 height 48
paste textarea "Prepped, ran, and managed fiber for these racks: P44-Q20 P44-Q21 P44-Q22 P44-Q2…"
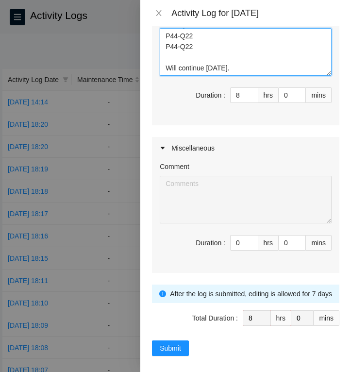
scroll to position [280, 0]
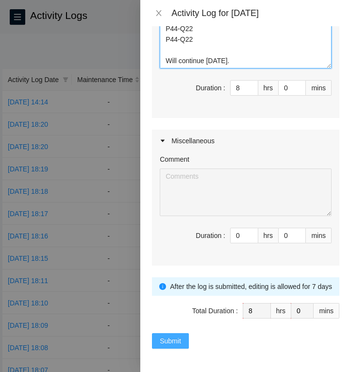
type textarea "Prepped, ran, and managed fiber for these racks: P44-Q20 P44-Q21 P44-Q22 P44-Q2…"
click at [174, 337] on span "Submit" at bounding box center [170, 341] width 21 height 11
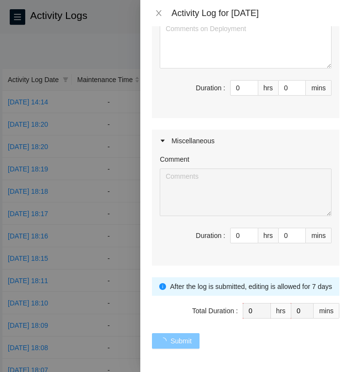
scroll to position [0, 0]
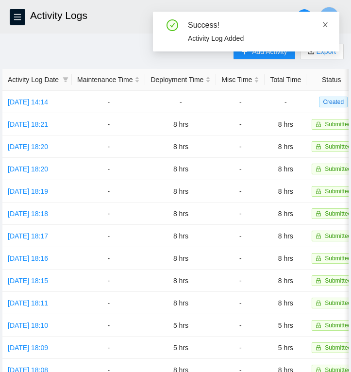
click at [323, 23] on icon "close" at bounding box center [325, 24] width 7 height 7
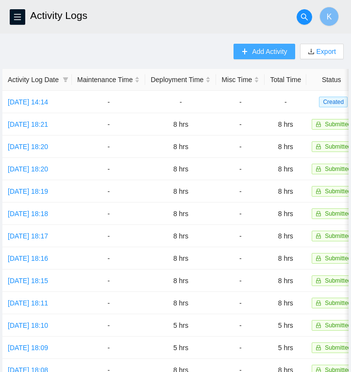
click at [256, 54] on span "Add Activity" at bounding box center [269, 51] width 35 height 11
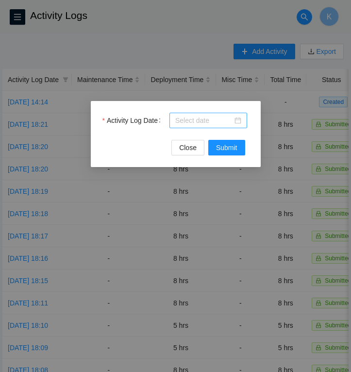
click at [238, 120] on div at bounding box center [208, 120] width 66 height 11
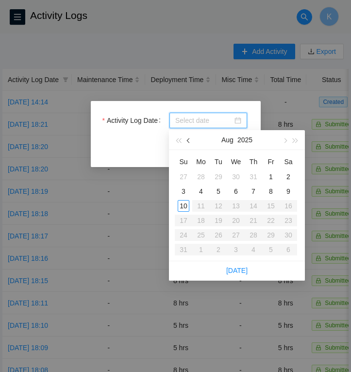
click at [190, 138] on button "button" at bounding box center [189, 139] width 11 height 19
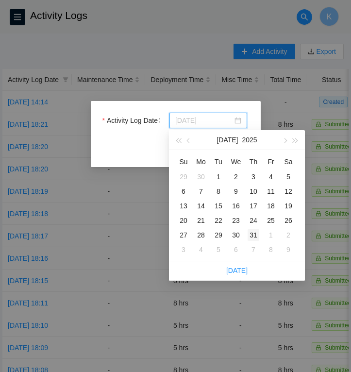
type input "[DATE]"
click at [251, 231] on div "31" at bounding box center [254, 235] width 12 height 12
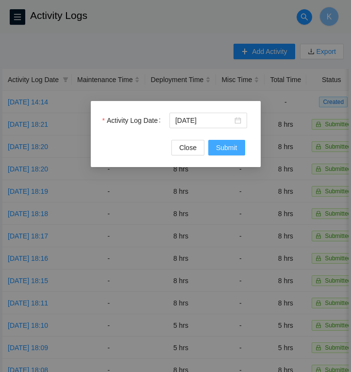
click at [222, 151] on span "Submit" at bounding box center [226, 147] width 21 height 11
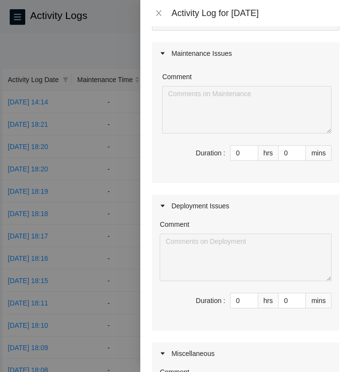
scroll to position [86, 0]
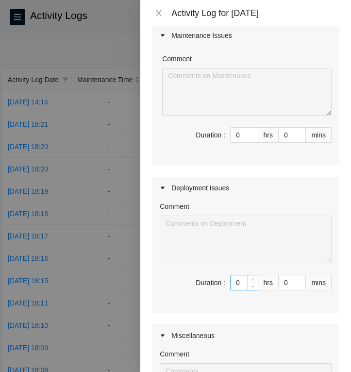
click at [244, 285] on input "0" at bounding box center [244, 282] width 27 height 15
type input "8"
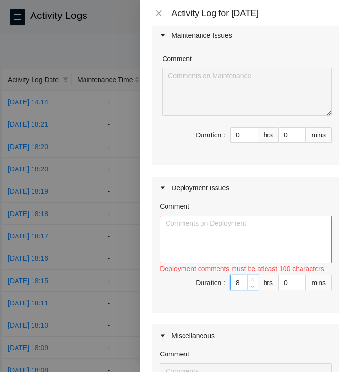
type input "8"
click at [175, 228] on textarea "Comment" at bounding box center [246, 240] width 172 height 48
paste textarea "Prepped, ran, and managed fiber for these racks: P28-Q8 P28-Q9 P28-Q10 P28-Q11 …"
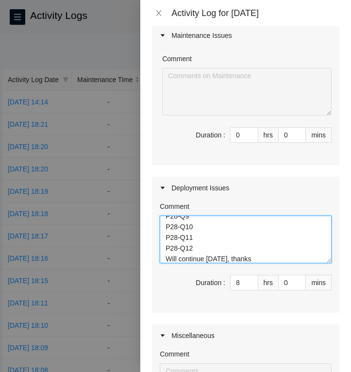
scroll to position [280, 0]
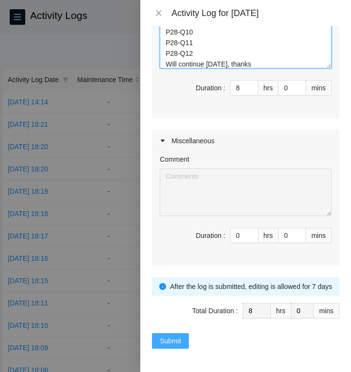
type textarea "Prepped, ran, and managed fiber for these racks: P28-Q8 P28-Q9 P28-Q10 P28-Q11 …"
click at [167, 344] on span "Submit" at bounding box center [170, 341] width 21 height 11
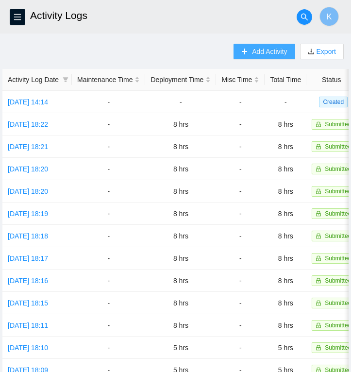
click at [255, 48] on span "Add Activity" at bounding box center [269, 51] width 35 height 11
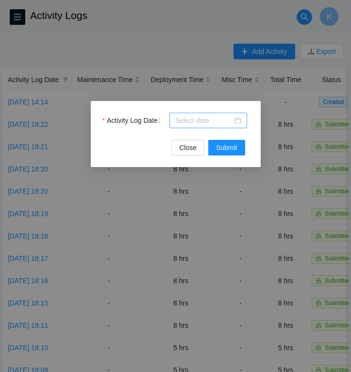
click at [238, 121] on div at bounding box center [208, 120] width 66 height 11
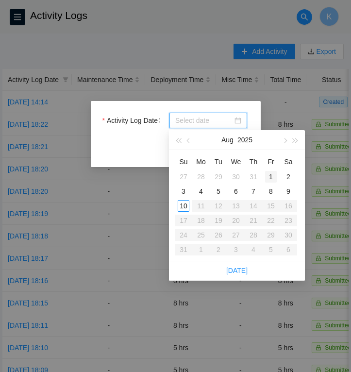
type input "[DATE]"
click at [272, 172] on div "1" at bounding box center [271, 177] width 12 height 12
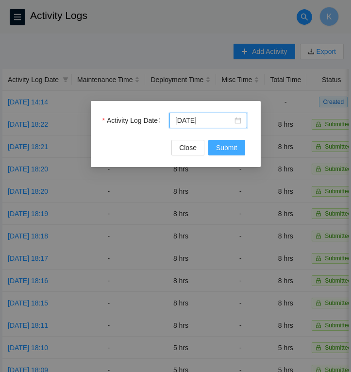
click at [221, 145] on span "Submit" at bounding box center [226, 147] width 21 height 11
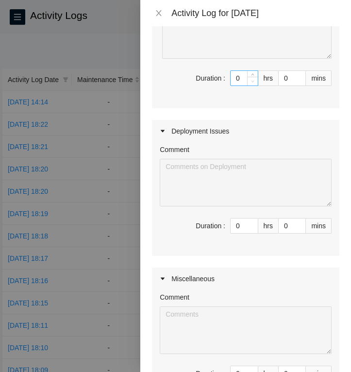
scroll to position [153, 0]
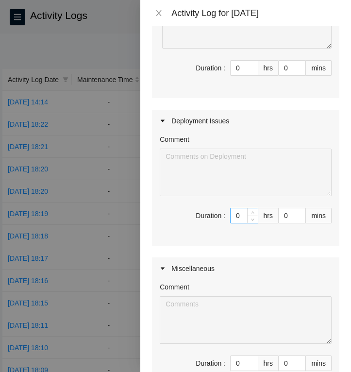
click at [242, 218] on input "0" at bounding box center [244, 215] width 27 height 15
type input "8"
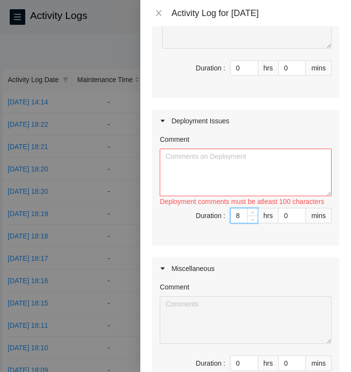
type input "8"
click at [216, 158] on textarea "Comment" at bounding box center [246, 173] width 172 height 48
paste textarea "Prepped, ran, and managed fiber for these racks: P28-Q13 P28-Q14 P28-Q15 P28-Q1…"
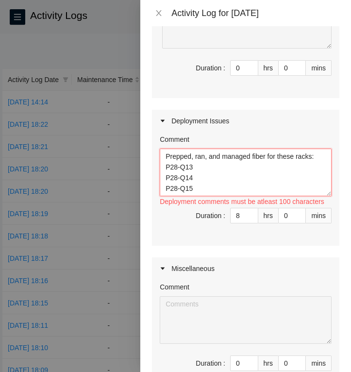
scroll to position [39, 0]
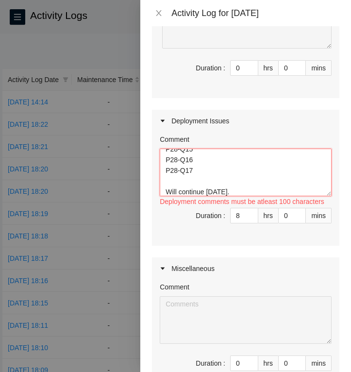
click at [201, 168] on textarea "Prepped, ran, and managed fiber for these racks: P28-Q13 P28-Q14 P28-Q15 P28-Q1…" at bounding box center [246, 173] width 172 height 48
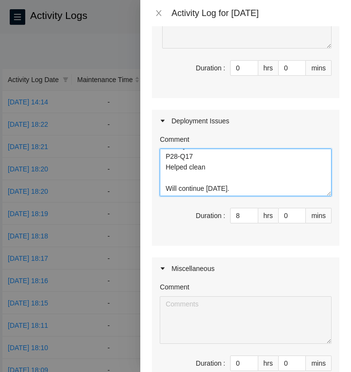
scroll to position [280, 0]
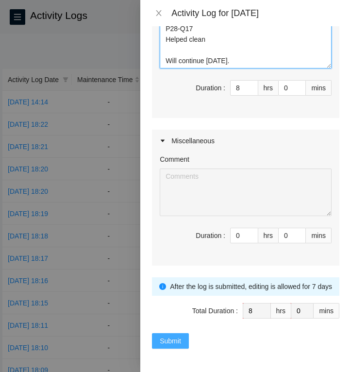
type textarea "Prepped, ran, and managed fiber for these racks: P28-Q13 P28-Q14 P28-Q15 P28-Q1…"
click at [165, 343] on span "Submit" at bounding box center [170, 341] width 21 height 11
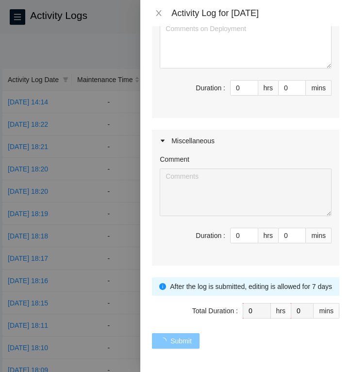
scroll to position [0, 0]
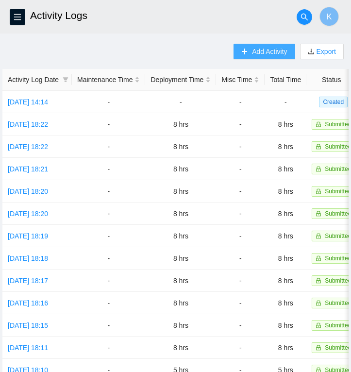
click at [244, 55] on span "plus" at bounding box center [244, 52] width 7 height 8
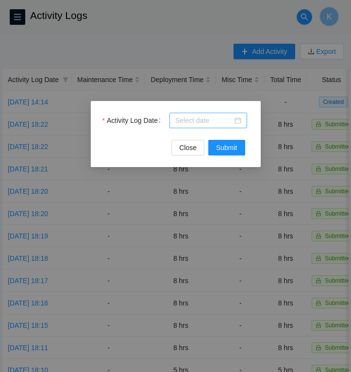
click at [239, 117] on div at bounding box center [208, 120] width 66 height 11
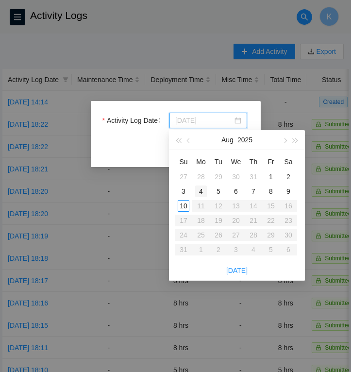
type input "[DATE]"
click at [205, 194] on div "4" at bounding box center [201, 192] width 12 height 12
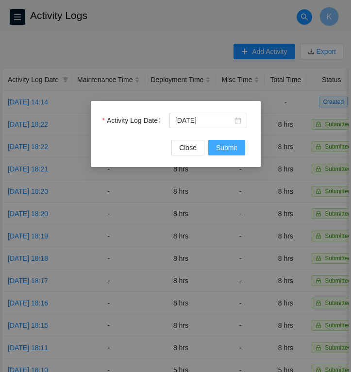
click at [225, 151] on span "Submit" at bounding box center [226, 147] width 21 height 11
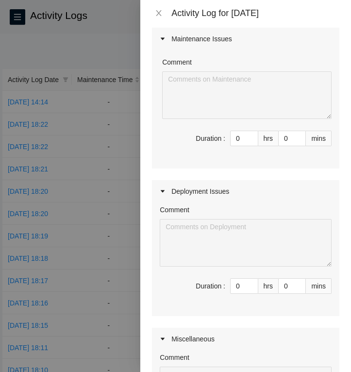
scroll to position [83, 0]
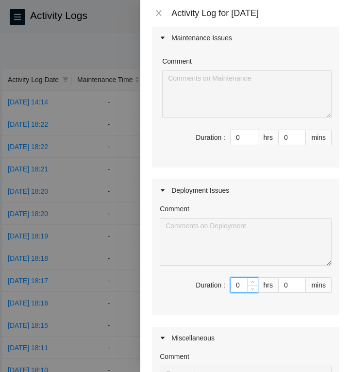
click at [242, 284] on input "0" at bounding box center [244, 285] width 27 height 15
type input "8"
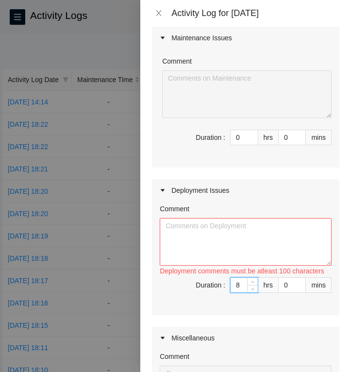
type input "8"
click at [195, 233] on textarea "Comment" at bounding box center [246, 242] width 172 height 48
paste textarea "Prepped, ran, and managed fiber for these racks: P28-Q18 P28-Q19 P28-Q20 P28-Q2…"
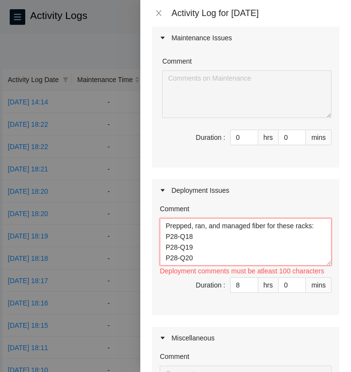
scroll to position [39, 0]
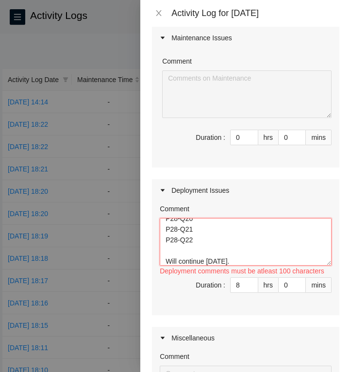
click at [203, 241] on textarea "Prepped, ran, and managed fiber for these racks: P28-Q18 P28-Q19 P28-Q20 P28-Q2…" at bounding box center [246, 242] width 172 height 48
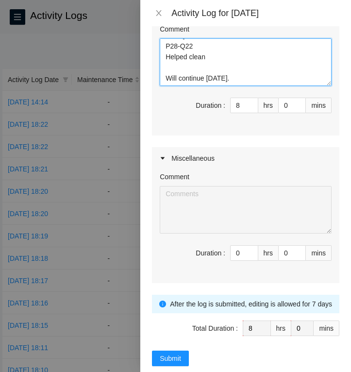
scroll to position [280, 0]
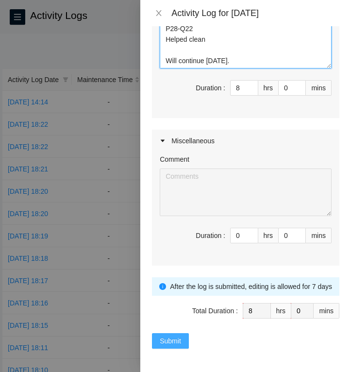
type textarea "Prepped, ran, and managed fiber for these racks: P28-Q18 P28-Q19 P28-Q20 P28-Q2…"
click at [166, 337] on span "Submit" at bounding box center [170, 341] width 21 height 11
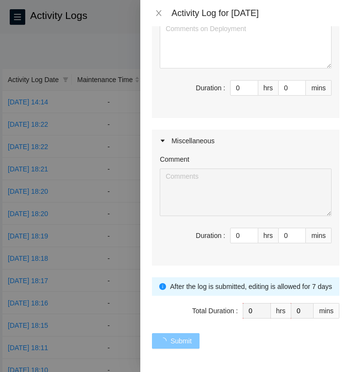
scroll to position [0, 0]
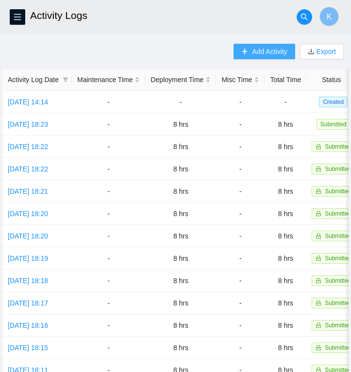
click at [242, 51] on icon "plus" at bounding box center [244, 51] width 5 height 0
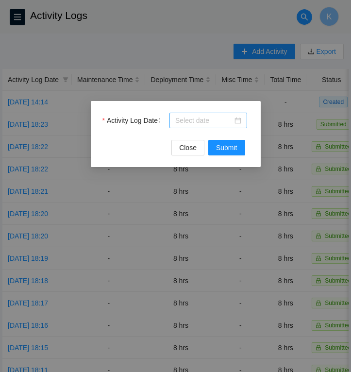
click at [241, 121] on div at bounding box center [209, 121] width 78 height 16
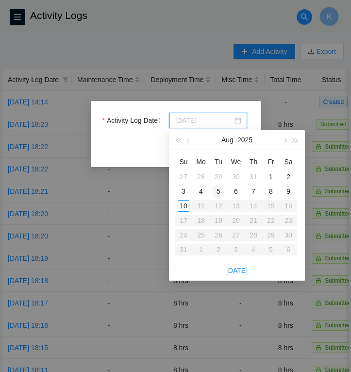
type input "[DATE]"
click at [217, 189] on div "5" at bounding box center [219, 192] width 12 height 12
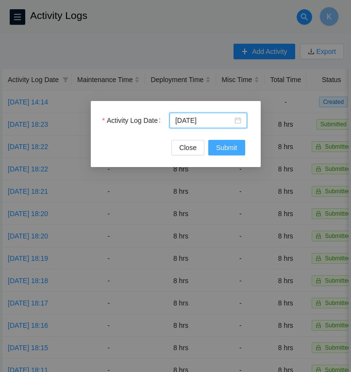
click at [219, 148] on span "Submit" at bounding box center [226, 147] width 21 height 11
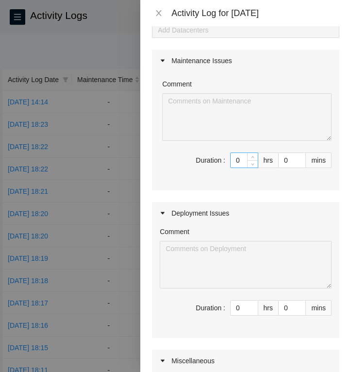
scroll to position [77, 0]
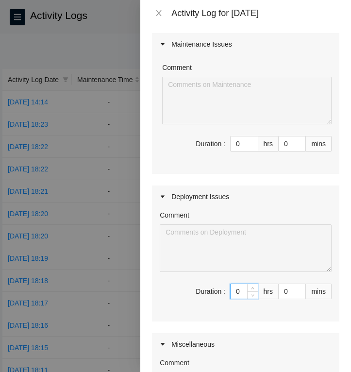
click at [241, 290] on input "0" at bounding box center [244, 291] width 27 height 15
type input "8"
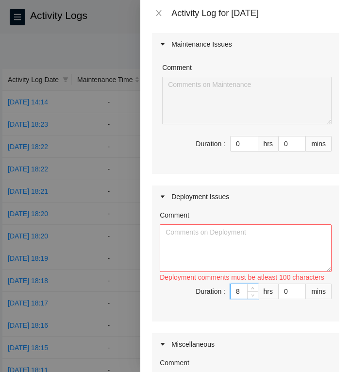
type input "8"
click at [169, 232] on textarea "Comment" at bounding box center [246, 248] width 172 height 48
paste textarea "Re ran, managed fiber for rack: P28-Q16 Prepped, ran, and managed fiber for the…"
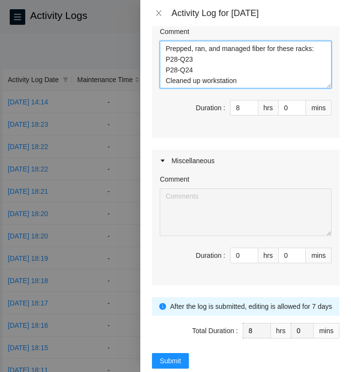
scroll to position [280, 0]
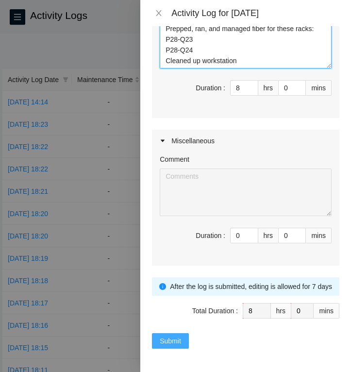
type textarea "Re ran, managed fiber for rack: P28-Q16 Prepped, ran, and managed fiber for the…"
click at [178, 339] on span "Submit" at bounding box center [170, 341] width 21 height 11
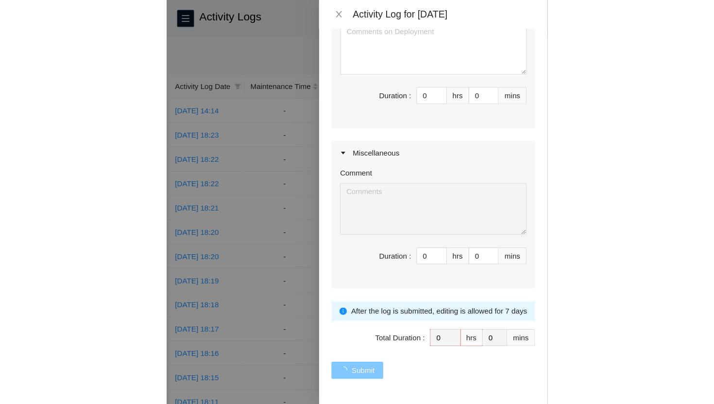
scroll to position [0, 0]
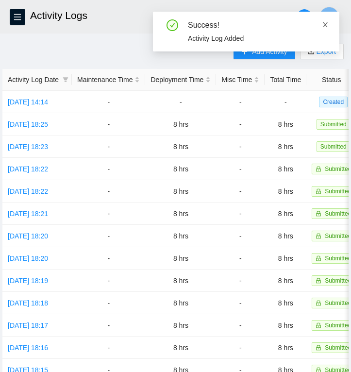
click at [326, 23] on icon "close" at bounding box center [325, 24] width 5 height 5
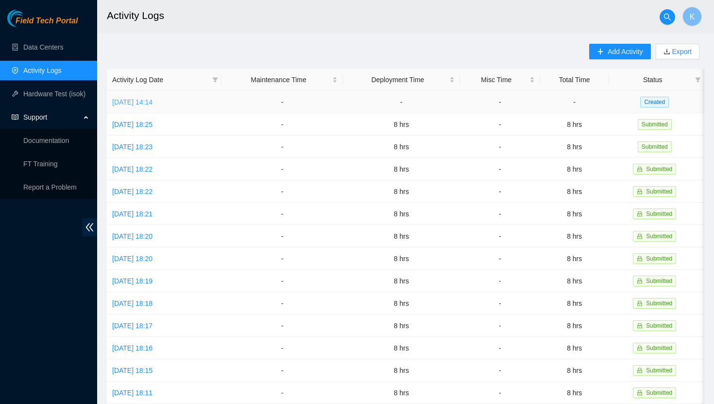
click at [153, 101] on link "[DATE] 14:14" at bounding box center [132, 102] width 40 height 8
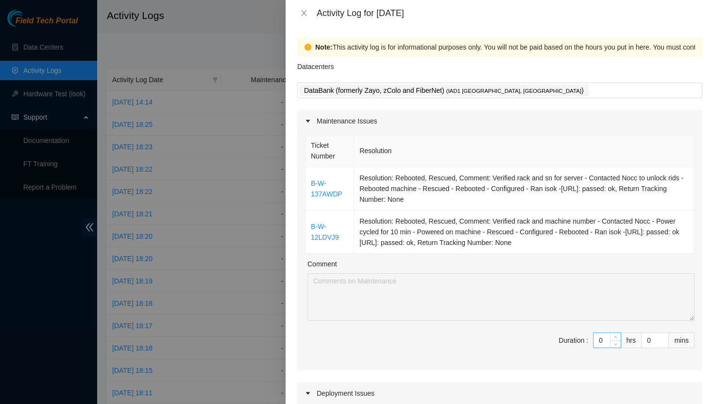
click at [603, 340] on input "0" at bounding box center [607, 340] width 27 height 15
type input "8"
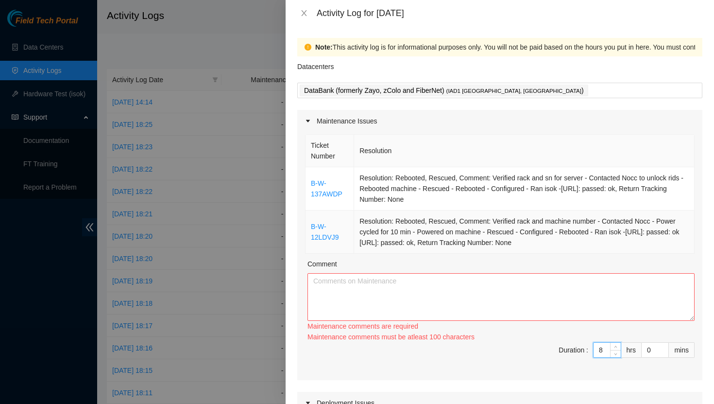
type input "8"
drag, startPoint x: 585, startPoint y: 242, endPoint x: 370, endPoint y: 177, distance: 225.0
click at [370, 177] on tbody "B-W-137AWDP Resolution: Rebooted, Rescued, Comment: Verified rack and sn for se…" at bounding box center [500, 210] width 389 height 86
click at [593, 239] on td "Resolution: Rebooted, Rescued, Comment: Verified rack and machine number - Cont…" at bounding box center [524, 231] width 341 height 43
drag, startPoint x: 586, startPoint y: 241, endPoint x: 311, endPoint y: 187, distance: 279.9
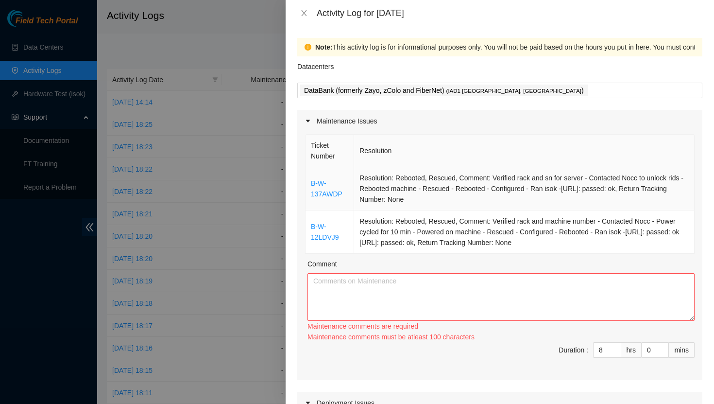
click at [311, 187] on tbody "B-W-137AWDP Resolution: Rebooted, Rescued, Comment: Verified rack and sn for se…" at bounding box center [500, 210] width 389 height 86
copy tbody "B-W-137AWDP Resolution: Rebooted, Rescued, Comment: Verified rack and sn for se…"
click at [357, 292] on textarea "Comment" at bounding box center [501, 297] width 387 height 48
paste textarea "B-W-137AWDP Resolution: Rebooted, Rescued, Comment: Verified rack and sn for se…"
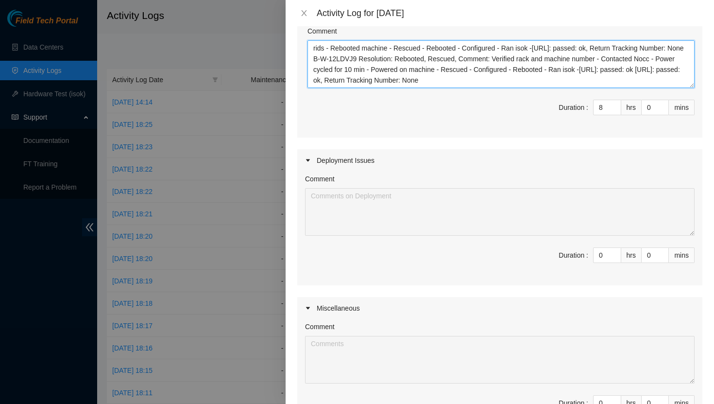
scroll to position [368, 0]
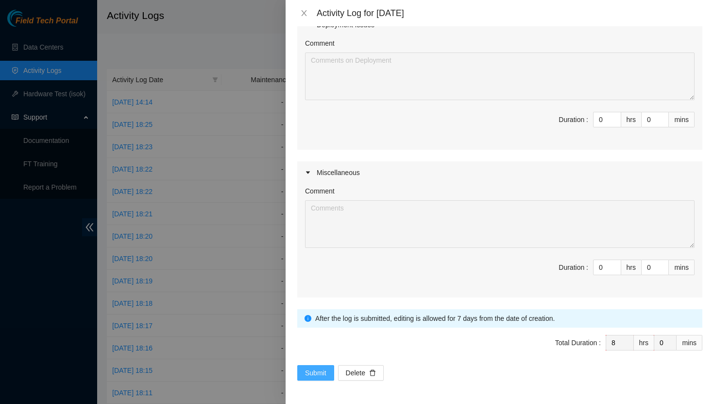
type textarea "B-W-137AWDP Resolution: Rebooted, Rescued, Comment: Verified rack and sn for se…"
click at [314, 371] on span "Submit" at bounding box center [315, 372] width 21 height 11
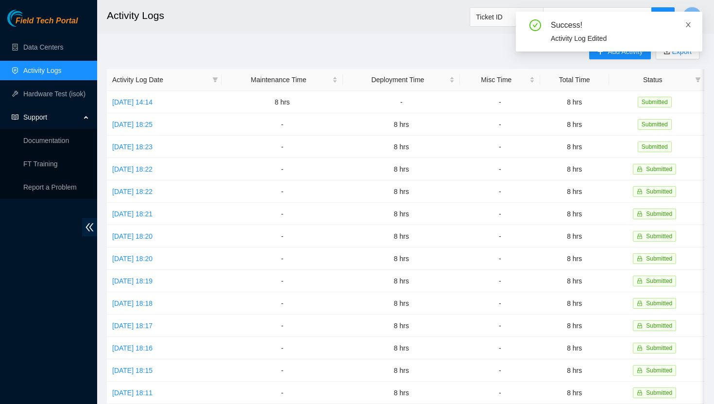
click at [686, 25] on icon "close" at bounding box center [688, 24] width 7 height 7
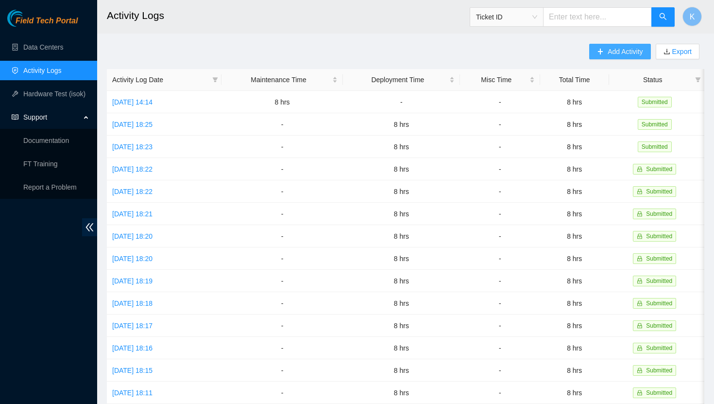
click at [618, 50] on span "Add Activity" at bounding box center [625, 51] width 35 height 11
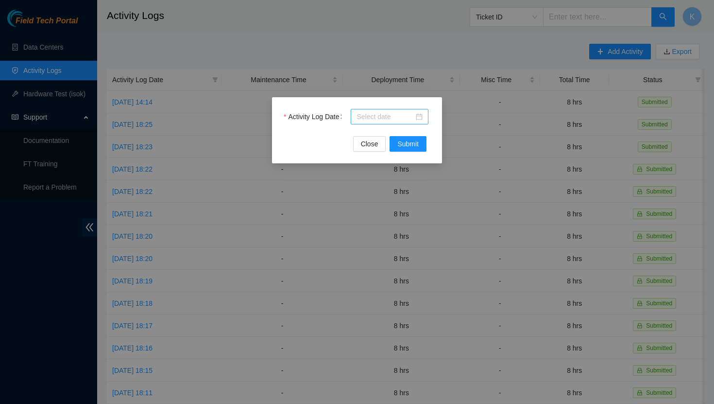
click at [418, 118] on div at bounding box center [390, 116] width 66 height 11
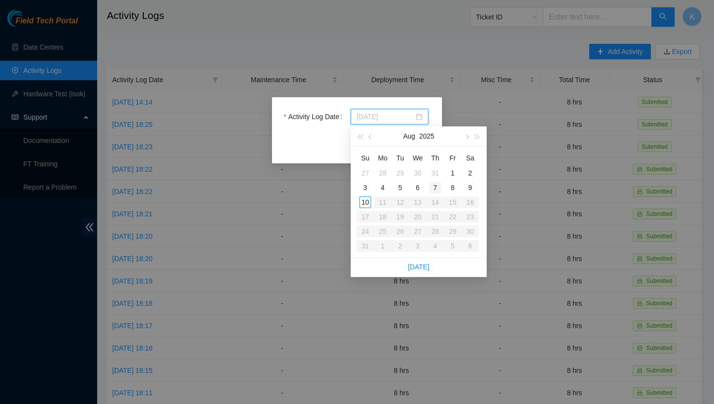
type input "[DATE]"
click at [433, 185] on div "7" at bounding box center [436, 188] width 12 height 12
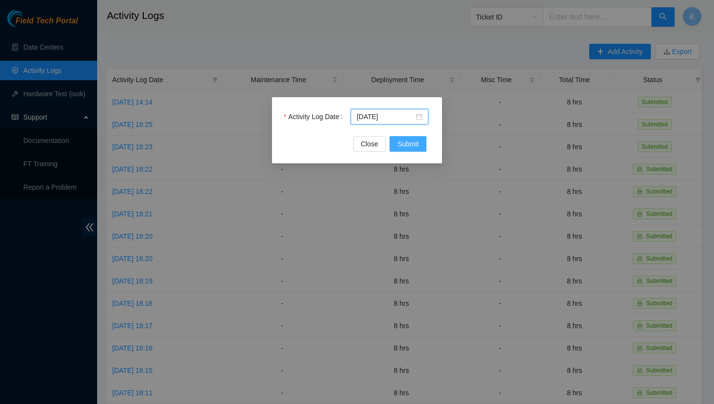
click at [410, 143] on span "Submit" at bounding box center [407, 143] width 21 height 11
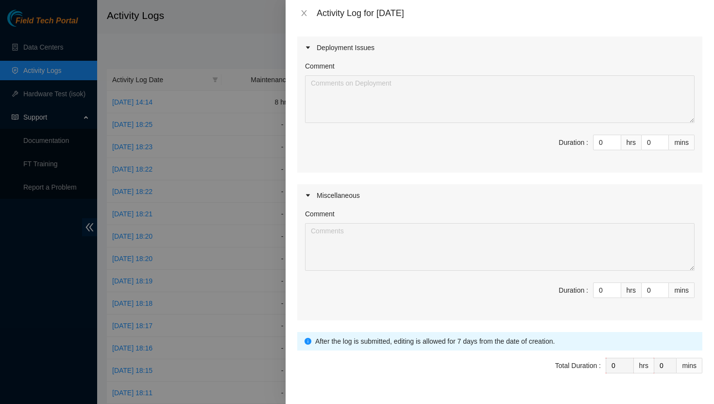
scroll to position [249, 0]
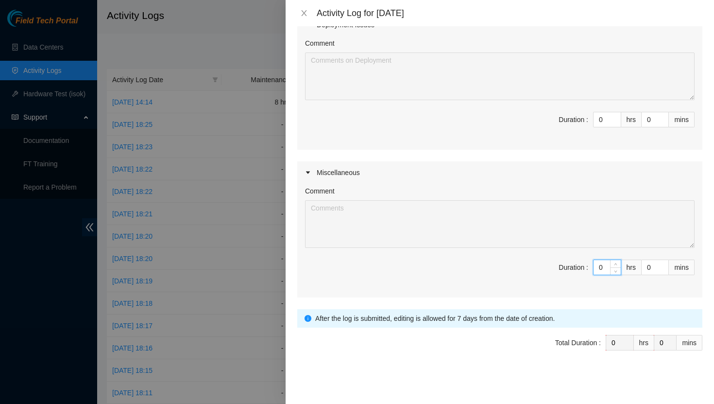
click at [604, 267] on input "0" at bounding box center [607, 267] width 27 height 15
type input "8"
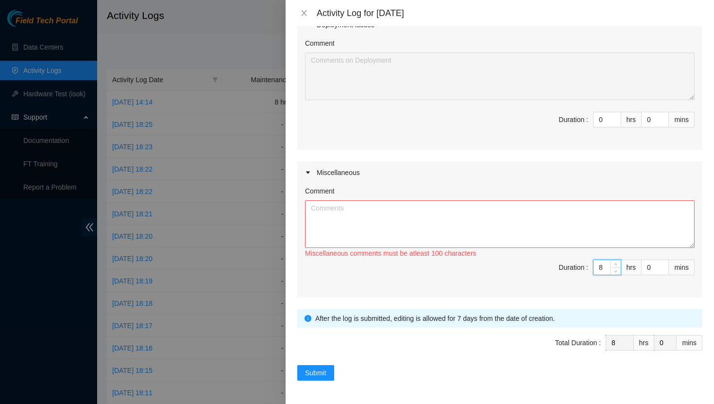
type input "8"
click at [541, 207] on textarea "Comment" at bounding box center [500, 224] width 390 height 48
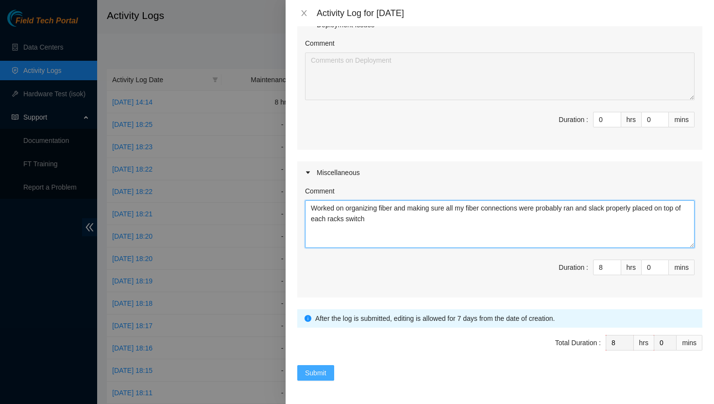
type textarea "Worked on organizing fiber and making sure all my fiber connections were probab…"
click at [319, 376] on span "Submit" at bounding box center [315, 372] width 21 height 11
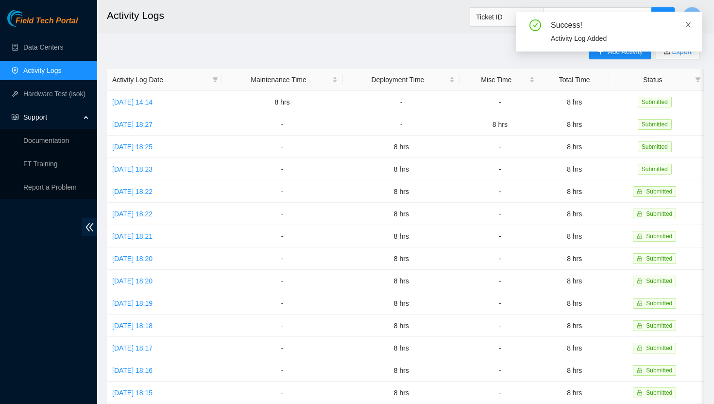
click at [687, 23] on icon "close" at bounding box center [688, 24] width 7 height 7
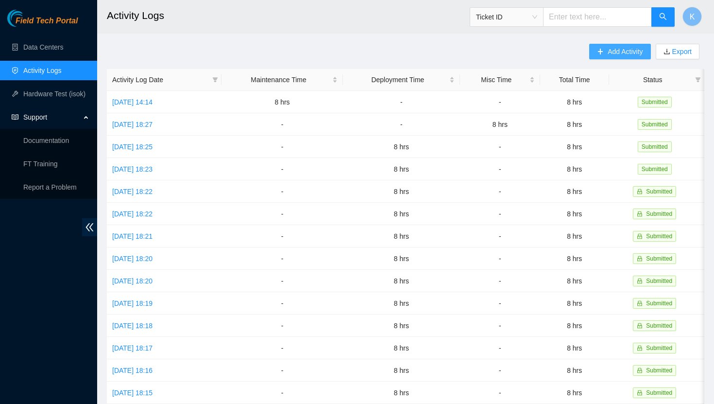
click at [600, 49] on icon "plus" at bounding box center [600, 51] width 7 height 7
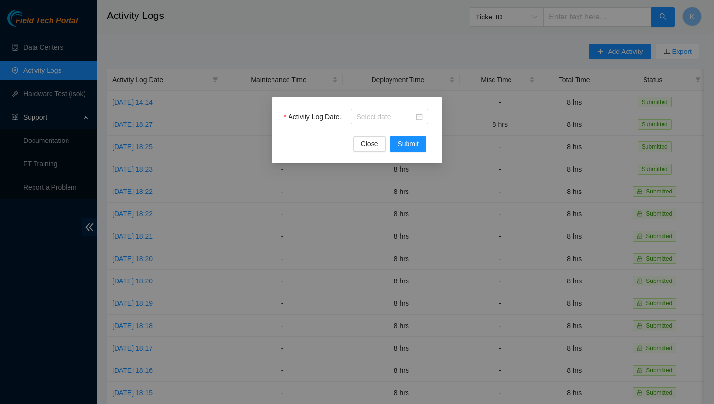
click at [416, 118] on div at bounding box center [390, 116] width 66 height 11
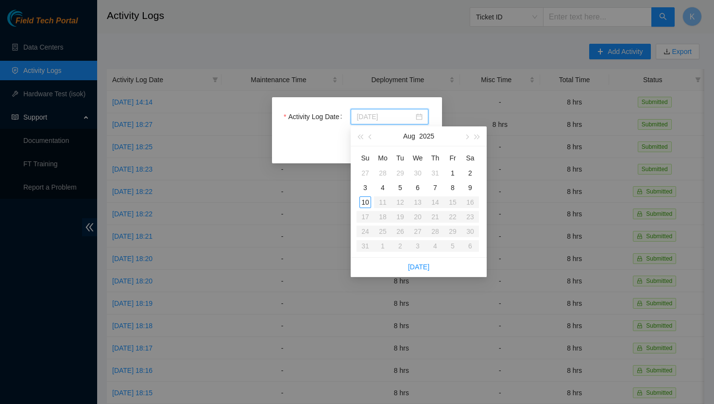
type input "[DATE]"
click at [469, 186] on div "9" at bounding box center [470, 188] width 12 height 12
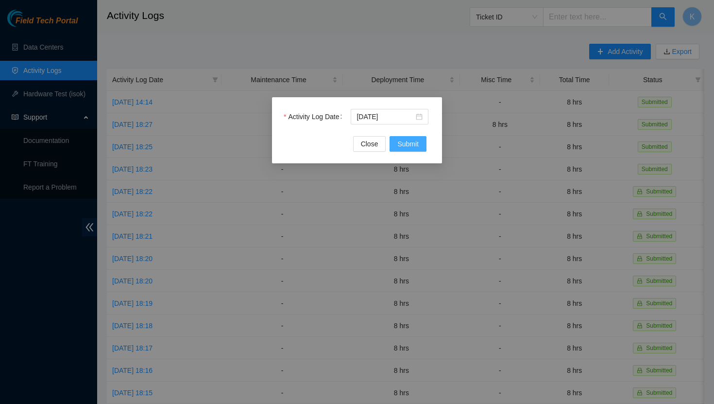
click at [410, 143] on span "Submit" at bounding box center [407, 143] width 21 height 11
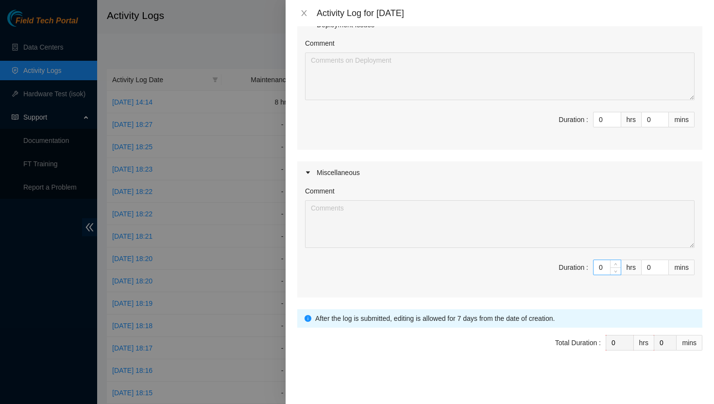
click at [608, 266] on input "0" at bounding box center [607, 267] width 27 height 15
type input "3"
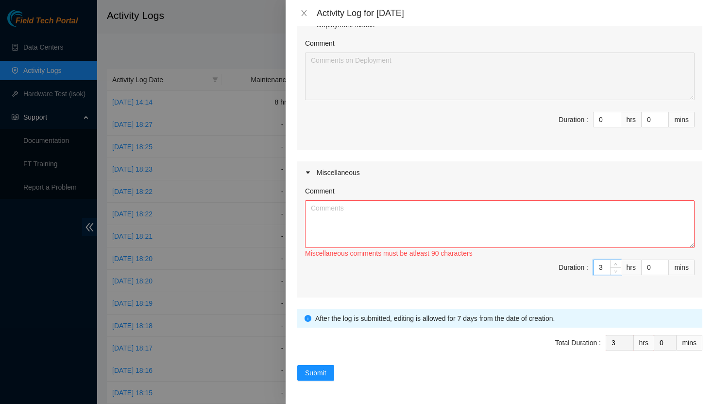
type input "3"
click at [504, 212] on textarea "Comment" at bounding box center [500, 224] width 390 height 48
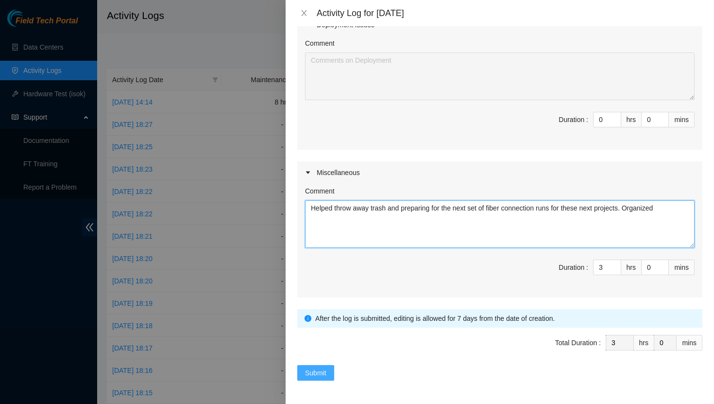
type textarea "Helped throw away trash and preparing for the next set of fiber connection runs…"
click at [321, 377] on span "Submit" at bounding box center [315, 372] width 21 height 11
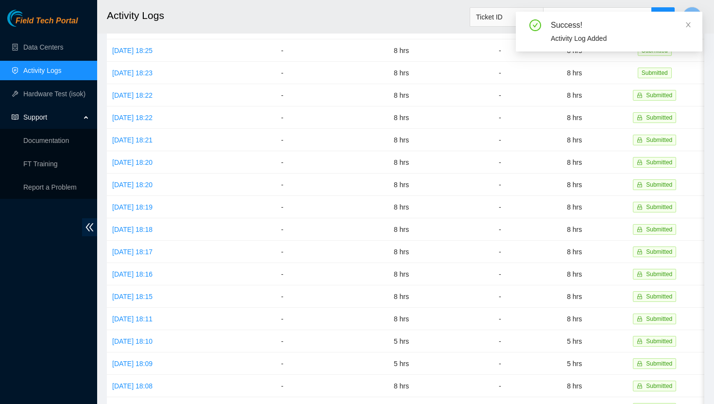
scroll to position [190, 0]
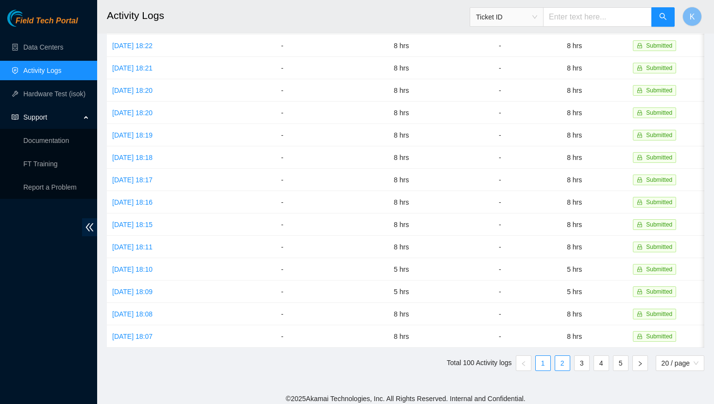
click at [559, 359] on link "2" at bounding box center [562, 363] width 15 height 15
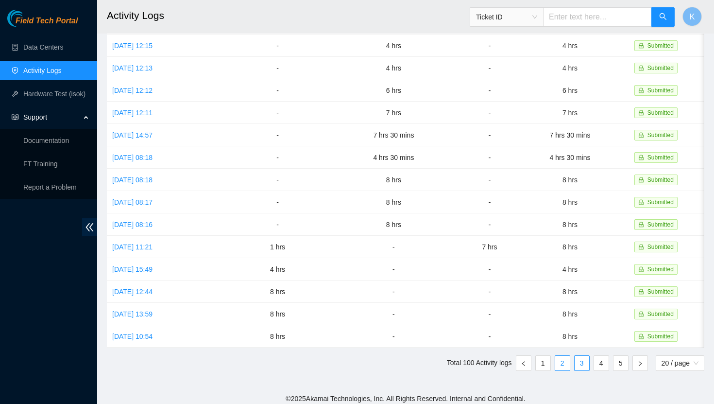
click at [576, 359] on link "3" at bounding box center [582, 363] width 15 height 15
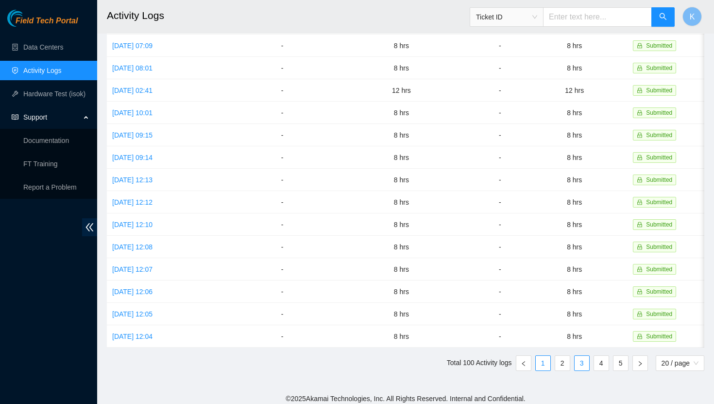
click at [544, 358] on link "1" at bounding box center [543, 363] width 15 height 15
click at [601, 357] on link "4" at bounding box center [601, 363] width 15 height 15
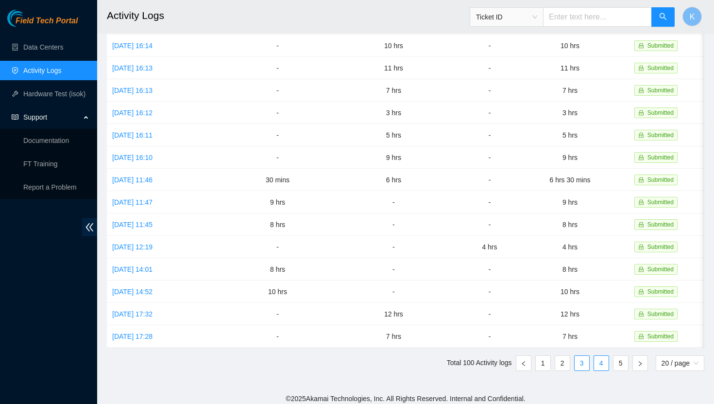
click at [584, 359] on link "3" at bounding box center [582, 363] width 15 height 15
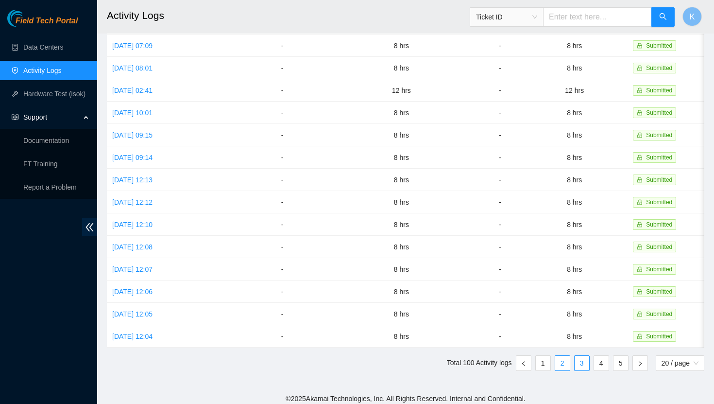
click at [563, 356] on link "2" at bounding box center [562, 363] width 15 height 15
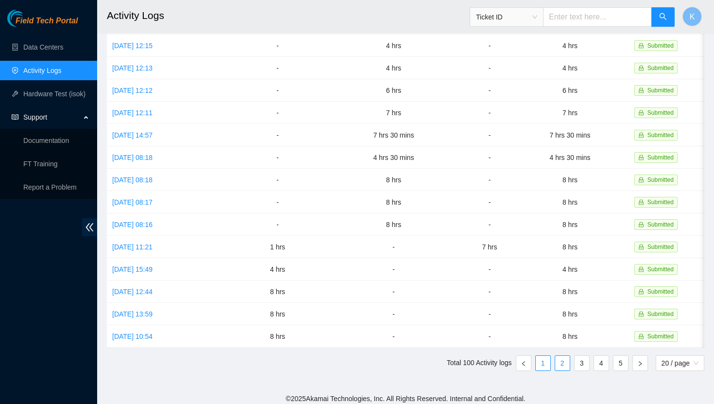
click at [542, 358] on link "1" at bounding box center [543, 363] width 15 height 15
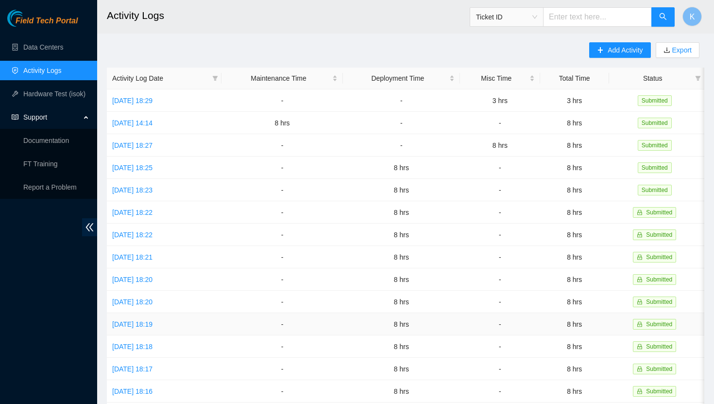
scroll to position [0, 0]
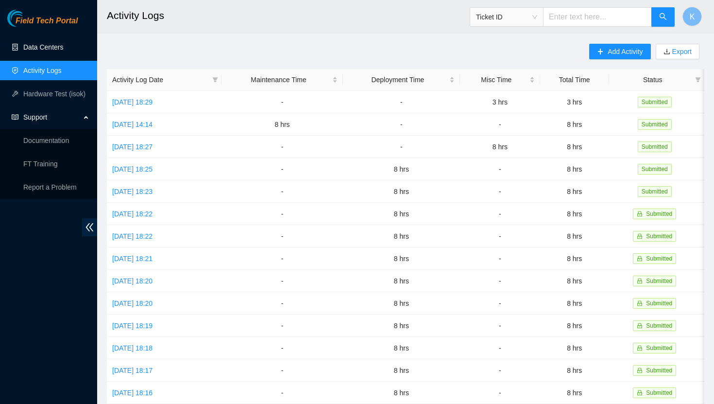
click at [46, 43] on link "Data Centers" at bounding box center [43, 47] width 40 height 8
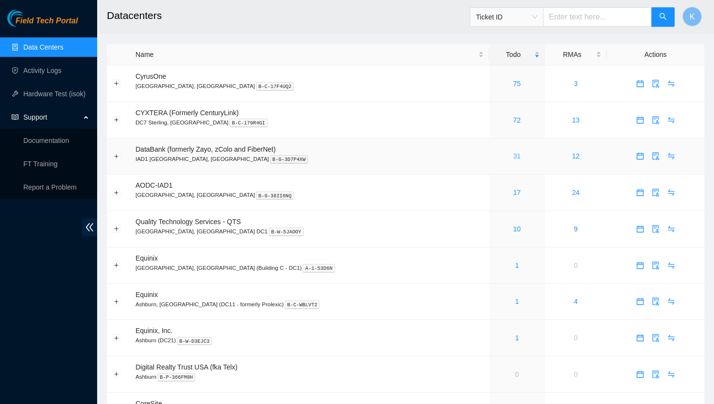
click at [514, 156] on link "31" at bounding box center [518, 156] width 8 height 8
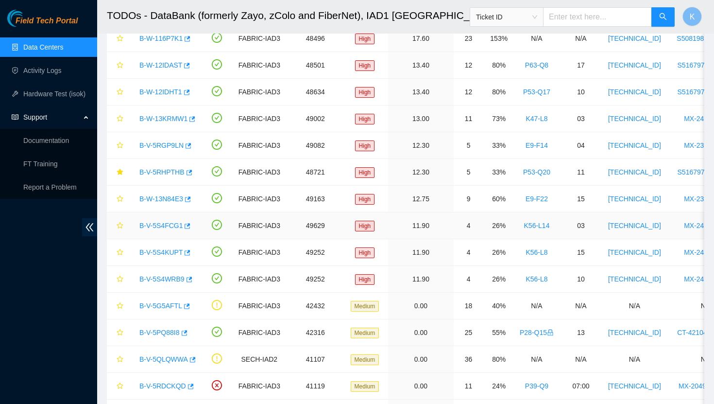
scroll to position [85, 0]
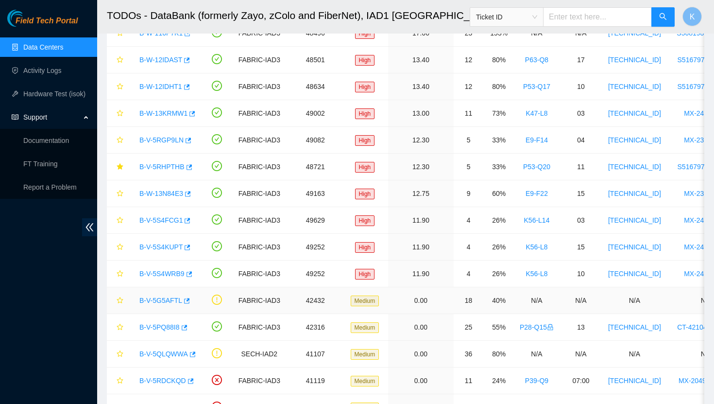
click at [170, 300] on link "B-V-5G5AFTL" at bounding box center [160, 300] width 43 height 8
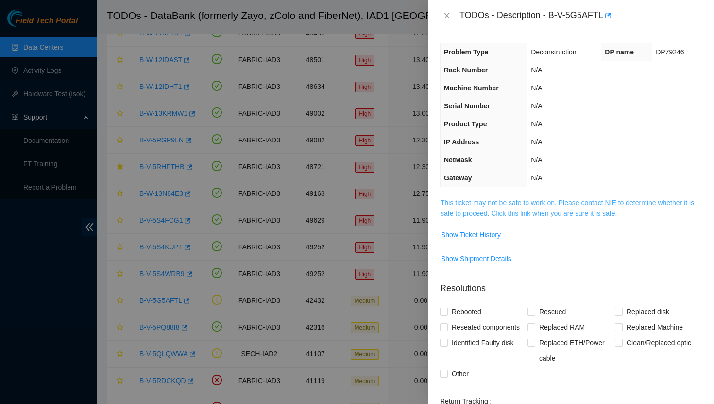
click at [549, 204] on link "This ticket may not be safe to work on. Please contact NIE to determine whether…" at bounding box center [568, 208] width 254 height 18
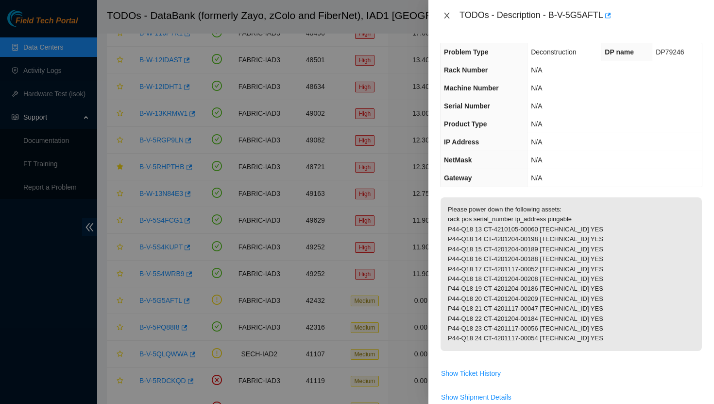
click at [444, 14] on icon "close" at bounding box center [447, 16] width 8 height 8
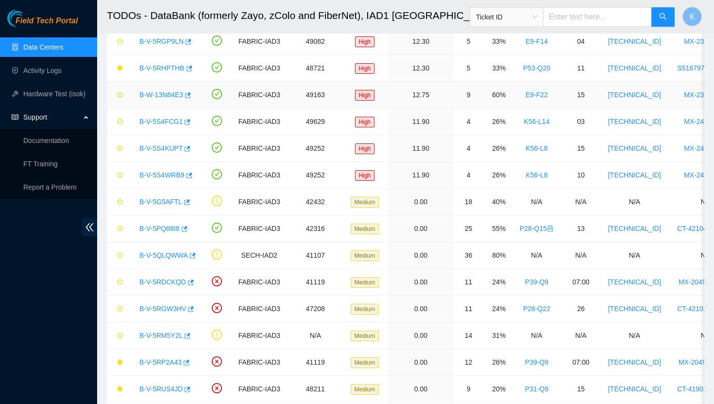
scroll to position [196, 0]
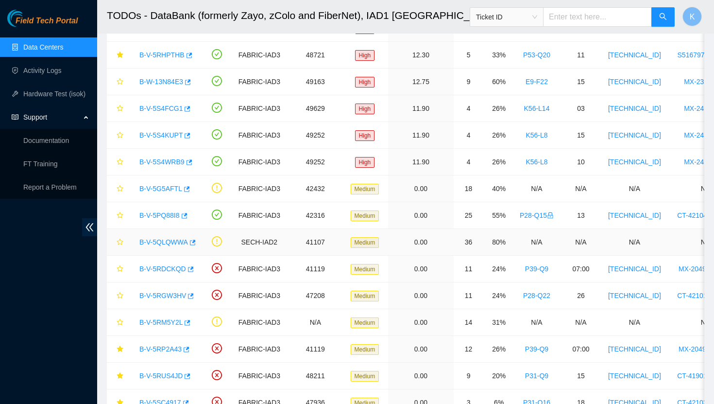
click at [168, 240] on link "B-V-5QLQWWA" at bounding box center [163, 242] width 49 height 8
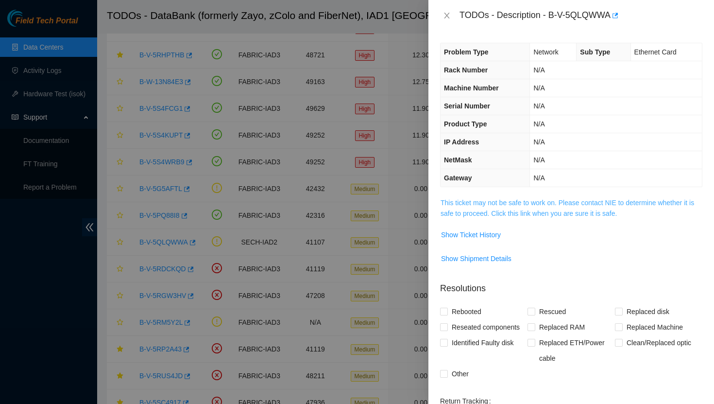
click at [506, 212] on link "This ticket may not be safe to work on. Please contact NIE to determine whether…" at bounding box center [568, 208] width 254 height 18
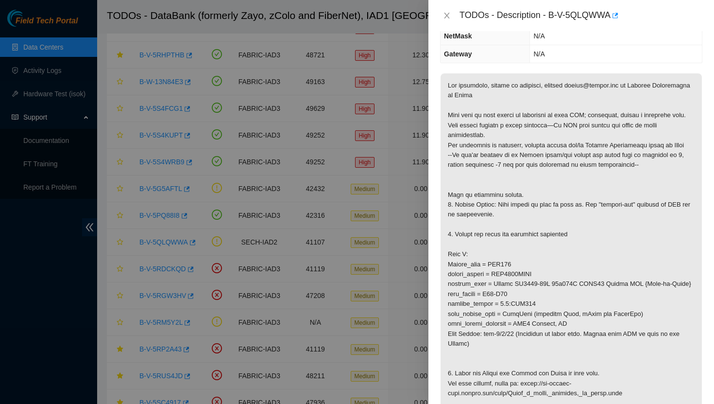
scroll to position [125, 0]
click at [443, 13] on icon "close" at bounding box center [447, 16] width 8 height 8
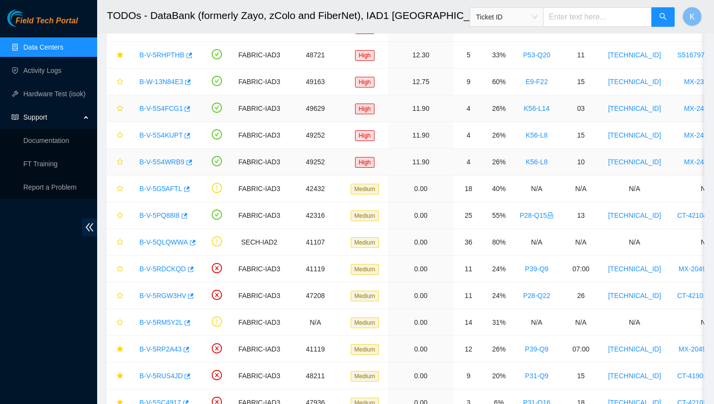
scroll to position [157, 0]
click at [172, 270] on link "B-V-5RDCKQD" at bounding box center [162, 269] width 47 height 8
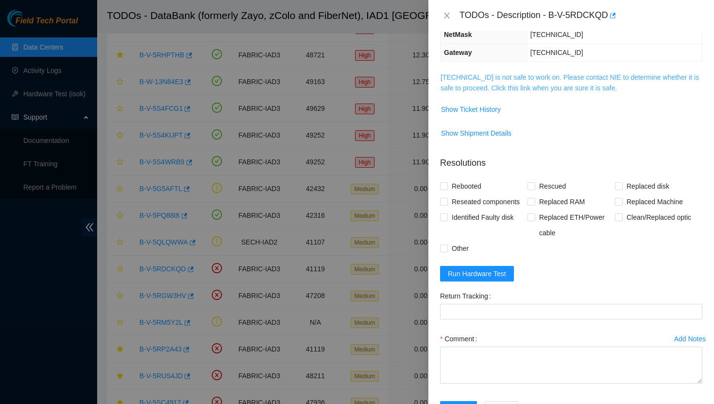
click at [479, 85] on link "[TECHNICAL_ID] is not safe to work on. Please contact NIE to determine whether …" at bounding box center [570, 82] width 258 height 18
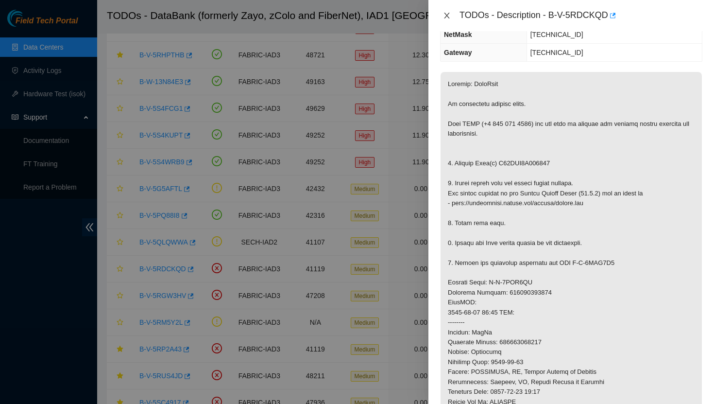
click at [445, 17] on icon "close" at bounding box center [447, 16] width 8 height 8
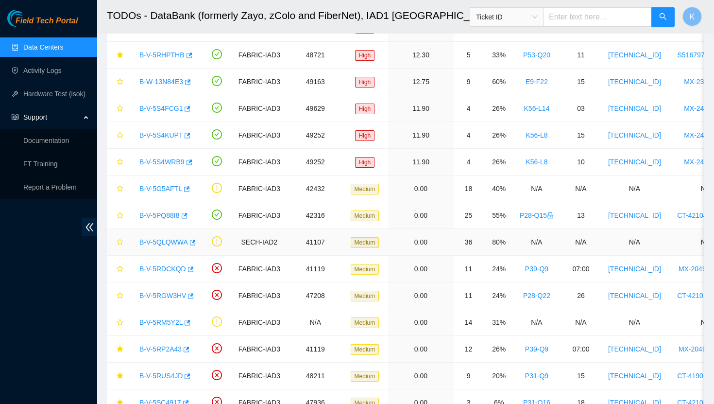
scroll to position [157, 0]
click at [174, 294] on link "B-V-5RGW3HV" at bounding box center [162, 296] width 47 height 8
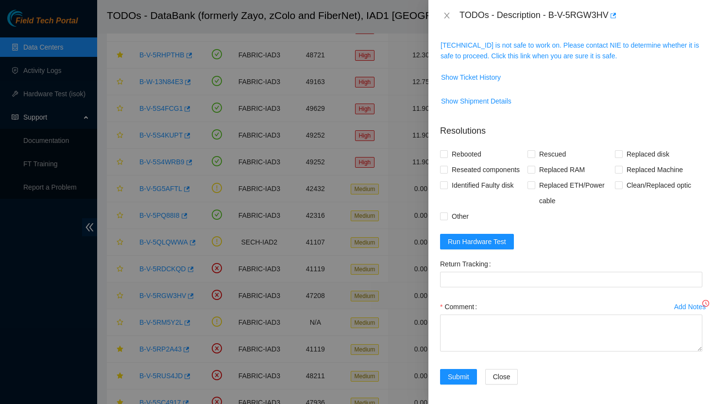
scroll to position [125, 0]
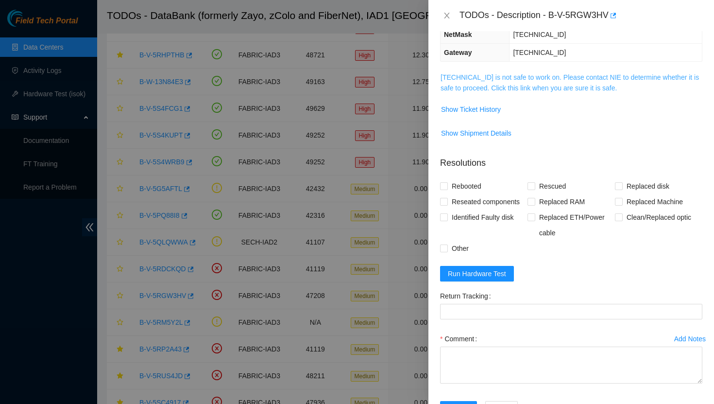
click at [485, 78] on link "[TECHNICAL_ID] is not safe to work on. Please contact NIE to determine whether …" at bounding box center [570, 82] width 258 height 18
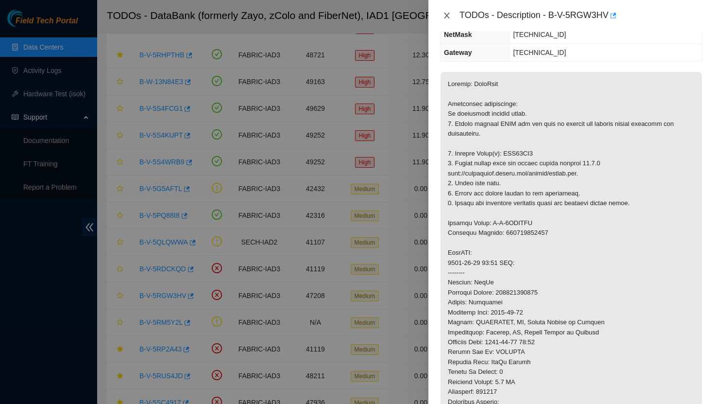
click at [447, 16] on icon "close" at bounding box center [446, 16] width 5 height 6
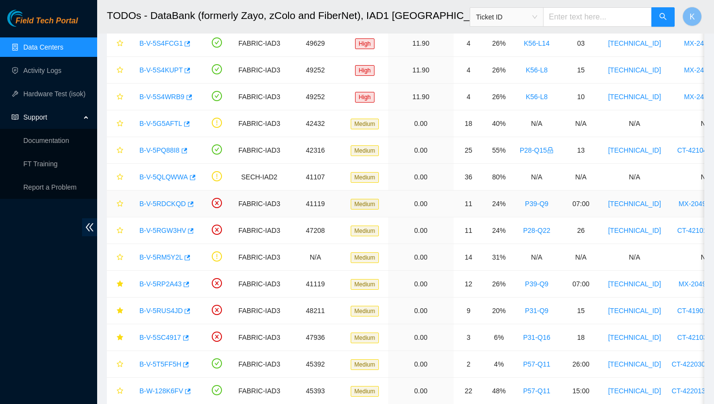
scroll to position [263, 0]
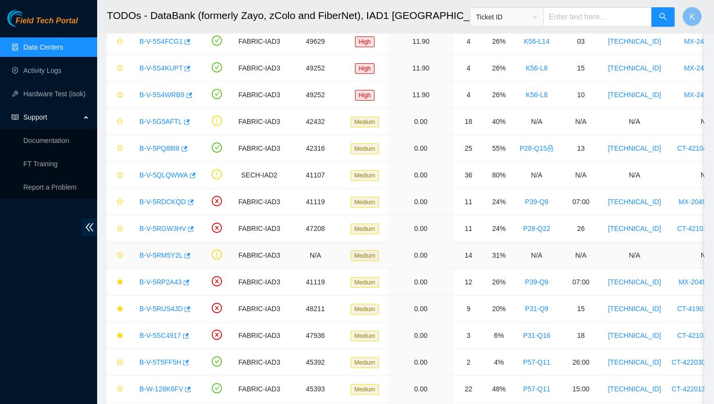
click at [172, 256] on link "B-V-5RM5Y2L" at bounding box center [160, 255] width 43 height 8
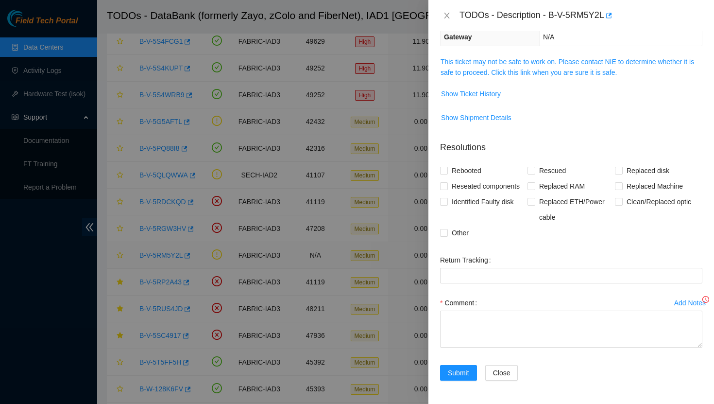
scroll to position [123, 0]
click at [472, 65] on link "This ticket may not be safe to work on. Please contact NIE to determine whether…" at bounding box center [568, 67] width 254 height 18
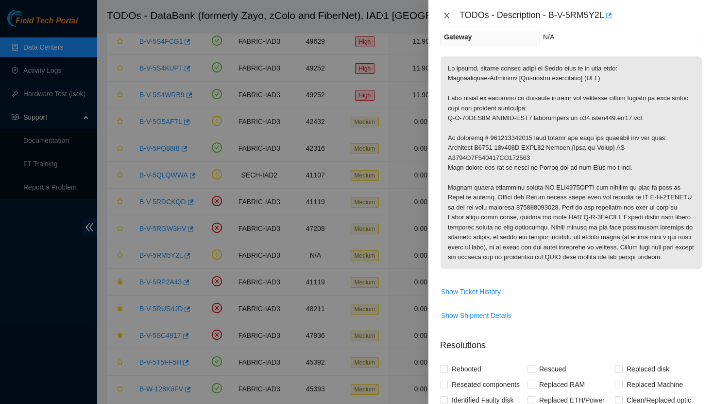
click at [448, 16] on icon "close" at bounding box center [447, 16] width 8 height 8
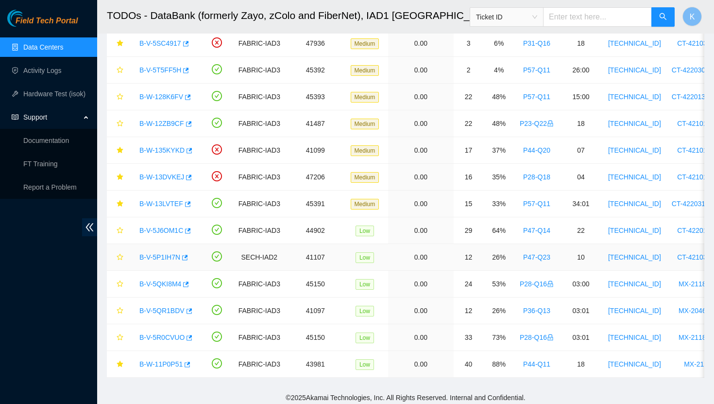
scroll to position [559, 0]
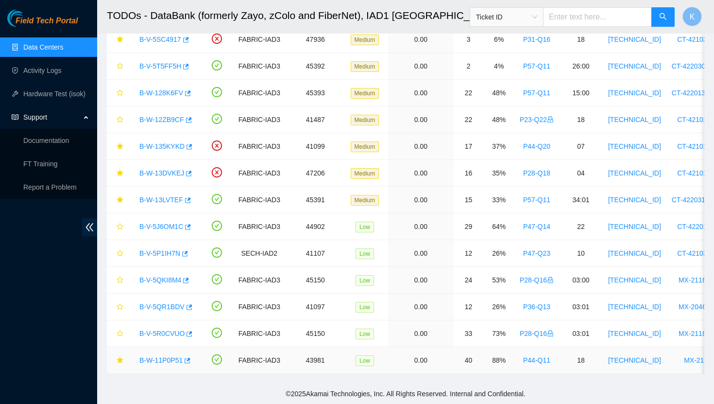
click at [161, 361] on link "B-W-11P0P51" at bounding box center [160, 360] width 43 height 8
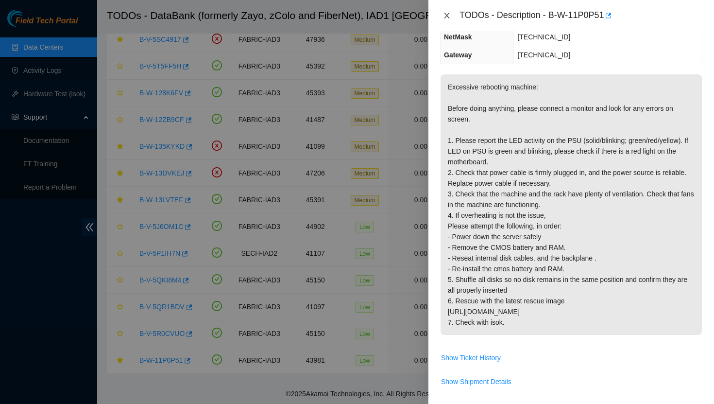
click at [446, 16] on icon "close" at bounding box center [446, 16] width 5 height 6
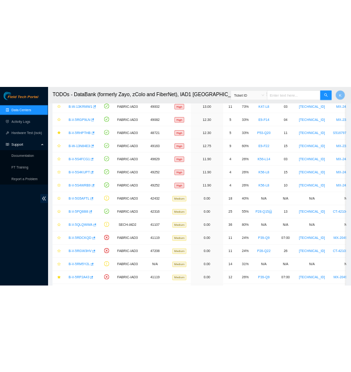
scroll to position [0, 0]
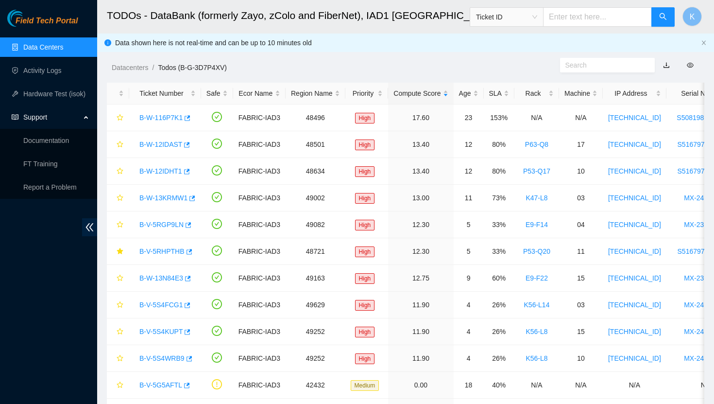
click at [84, 119] on div "Support" at bounding box center [48, 116] width 97 height 19
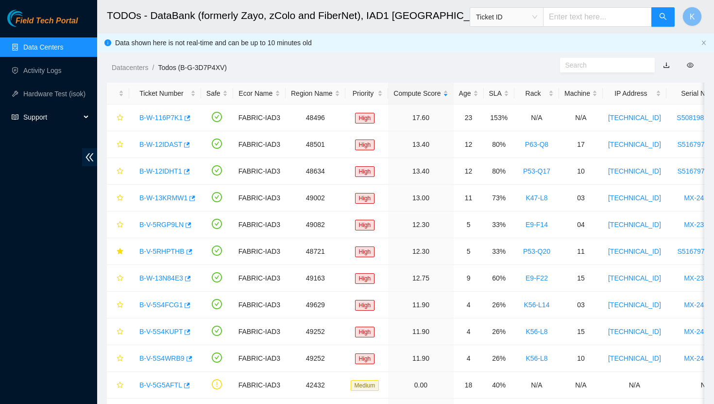
click at [80, 117] on span "Support" at bounding box center [51, 116] width 57 height 19
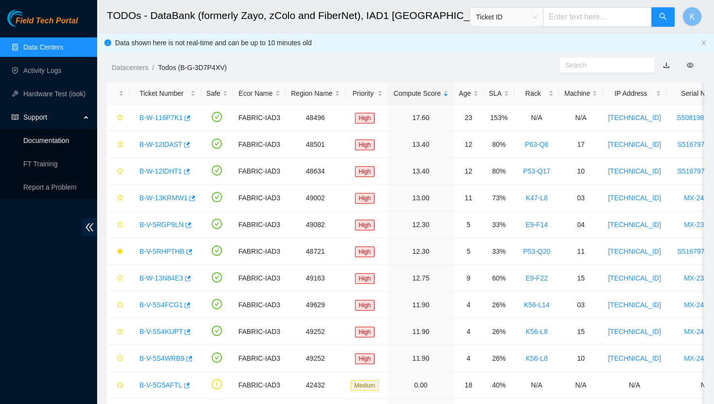
click at [56, 137] on link "Documentation" at bounding box center [46, 141] width 46 height 8
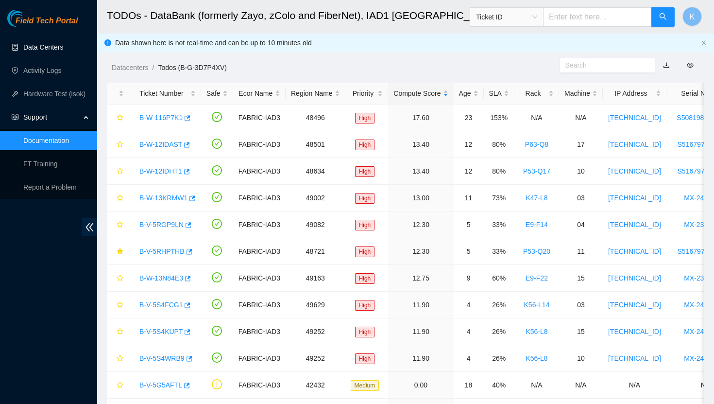
click at [52, 43] on link "Data Centers" at bounding box center [43, 47] width 40 height 8
